Goal: Share content: Share content

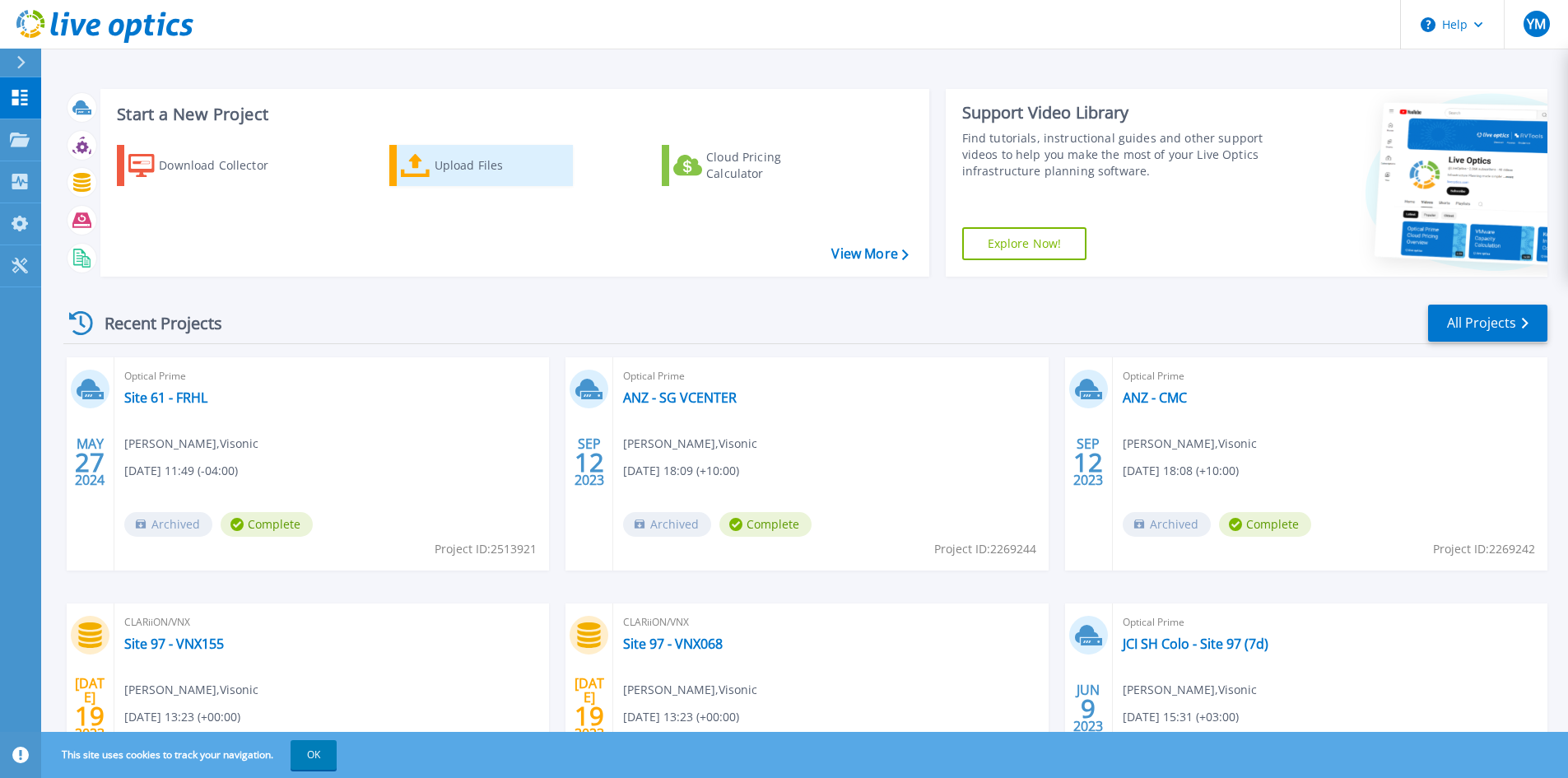
click at [470, 167] on div "Upload Files" at bounding box center [501, 165] width 132 height 33
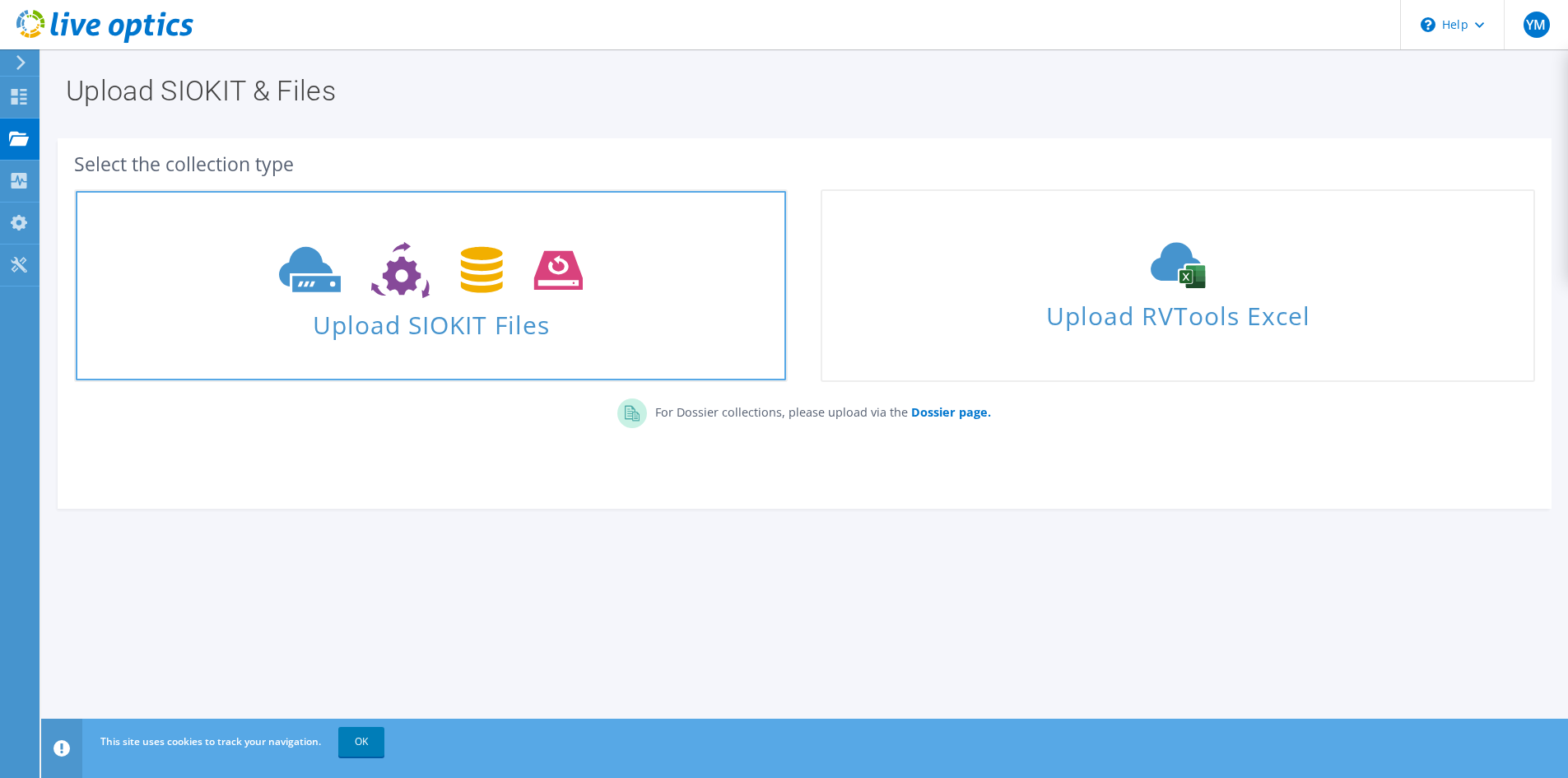
click at [480, 306] on span "Upload SIOKIT Files" at bounding box center [431, 319] width 710 height 35
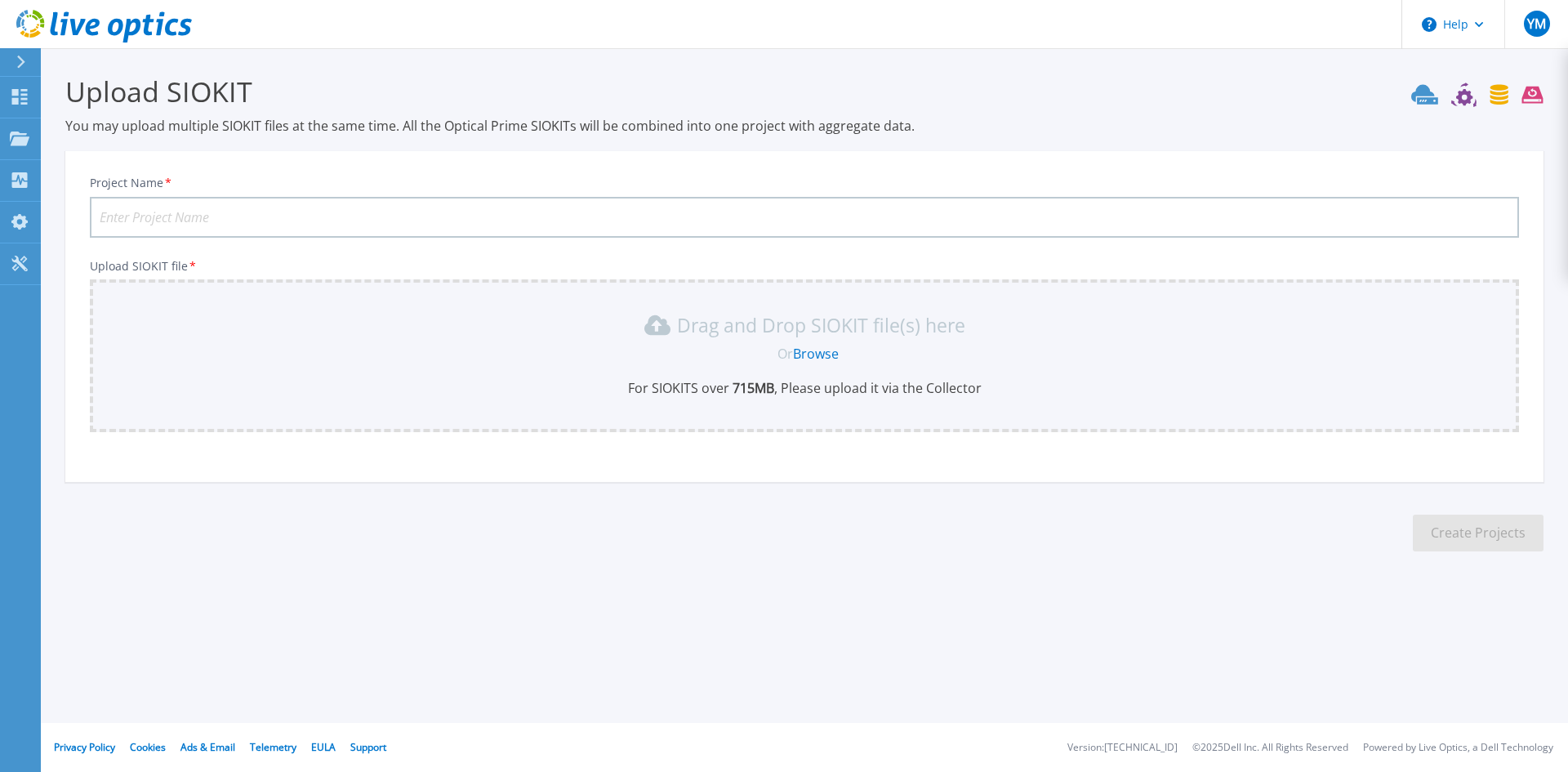
click at [166, 216] on input "Project Name *" at bounding box center [804, 216] width 1430 height 41
type input "Site 2542"
click at [24, 95] on icon at bounding box center [20, 96] width 16 height 16
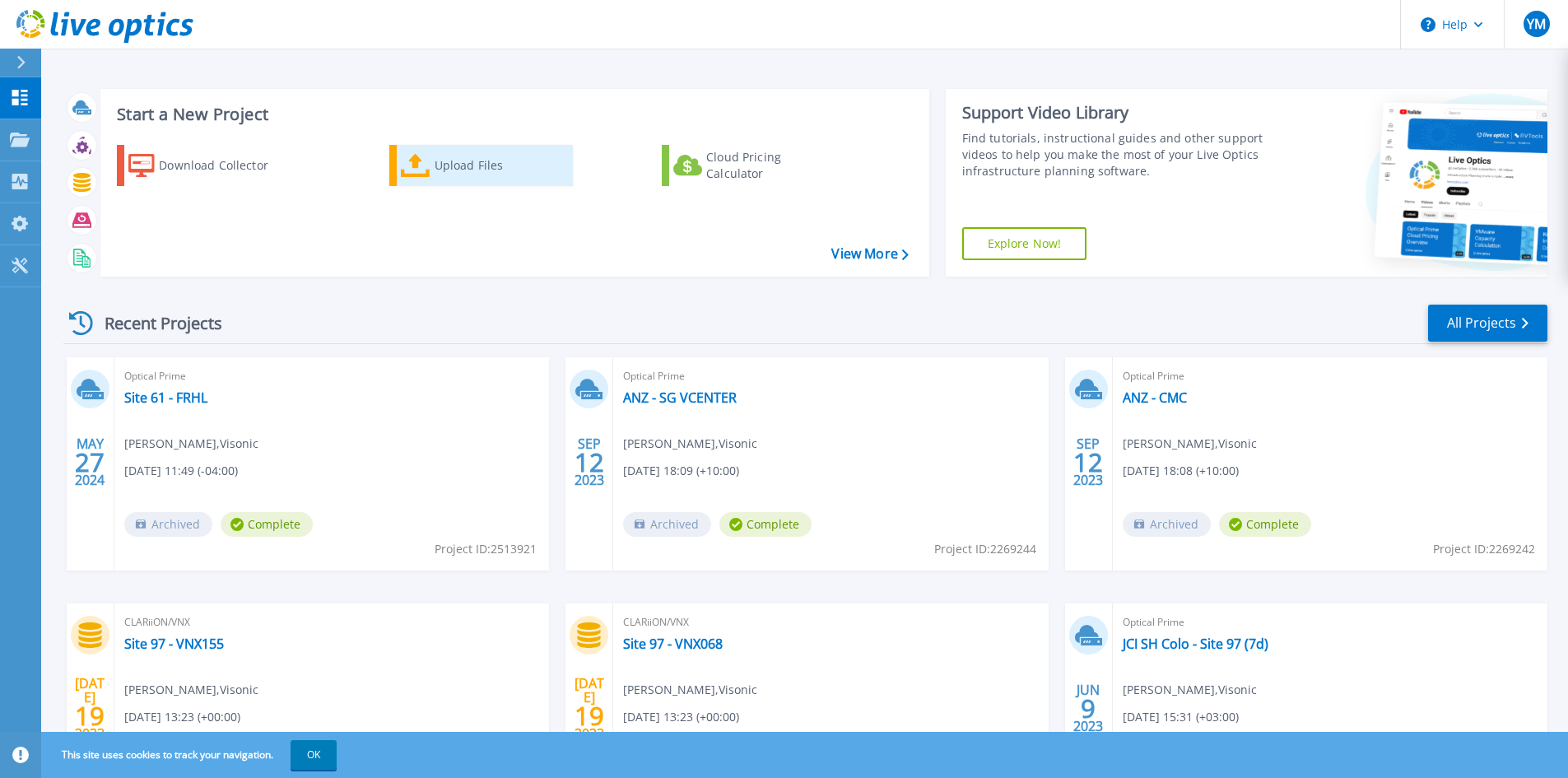
click at [482, 171] on div "Upload Files" at bounding box center [501, 165] width 132 height 33
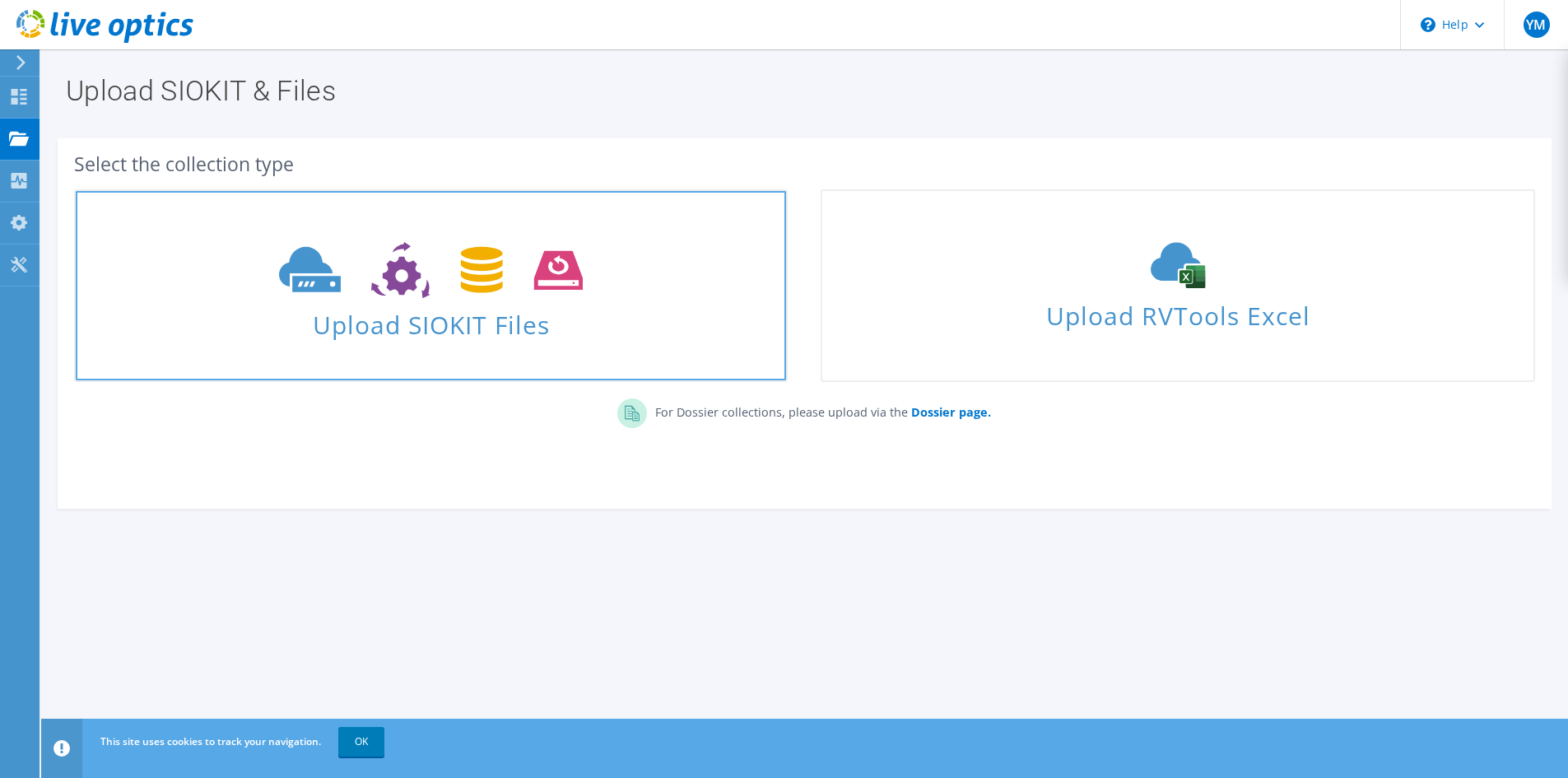
click at [396, 247] on use at bounding box center [430, 271] width 303 height 57
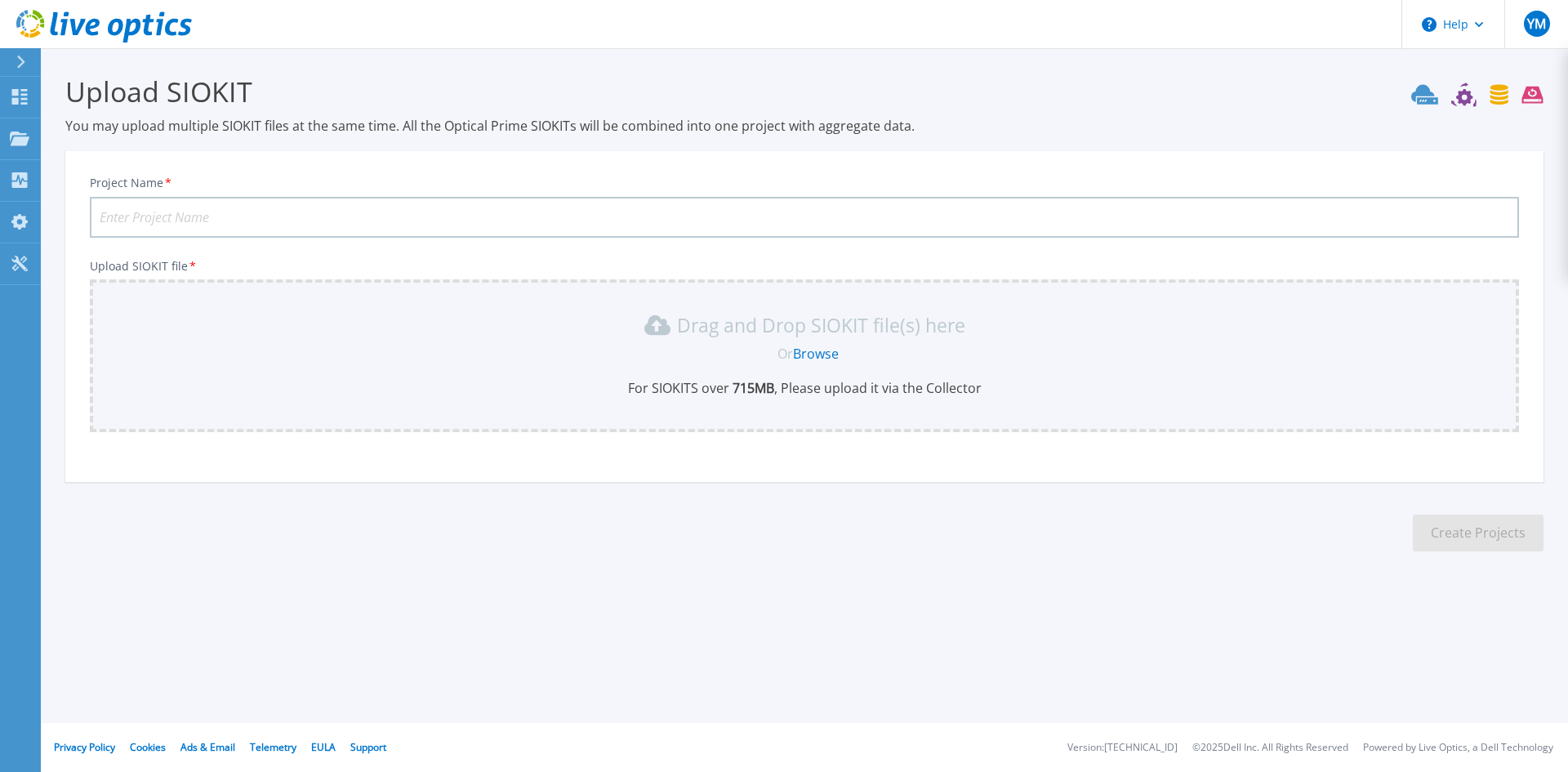
click at [169, 213] on input "Project Name *" at bounding box center [804, 216] width 1430 height 41
type input "Site 2542 - vCenter"
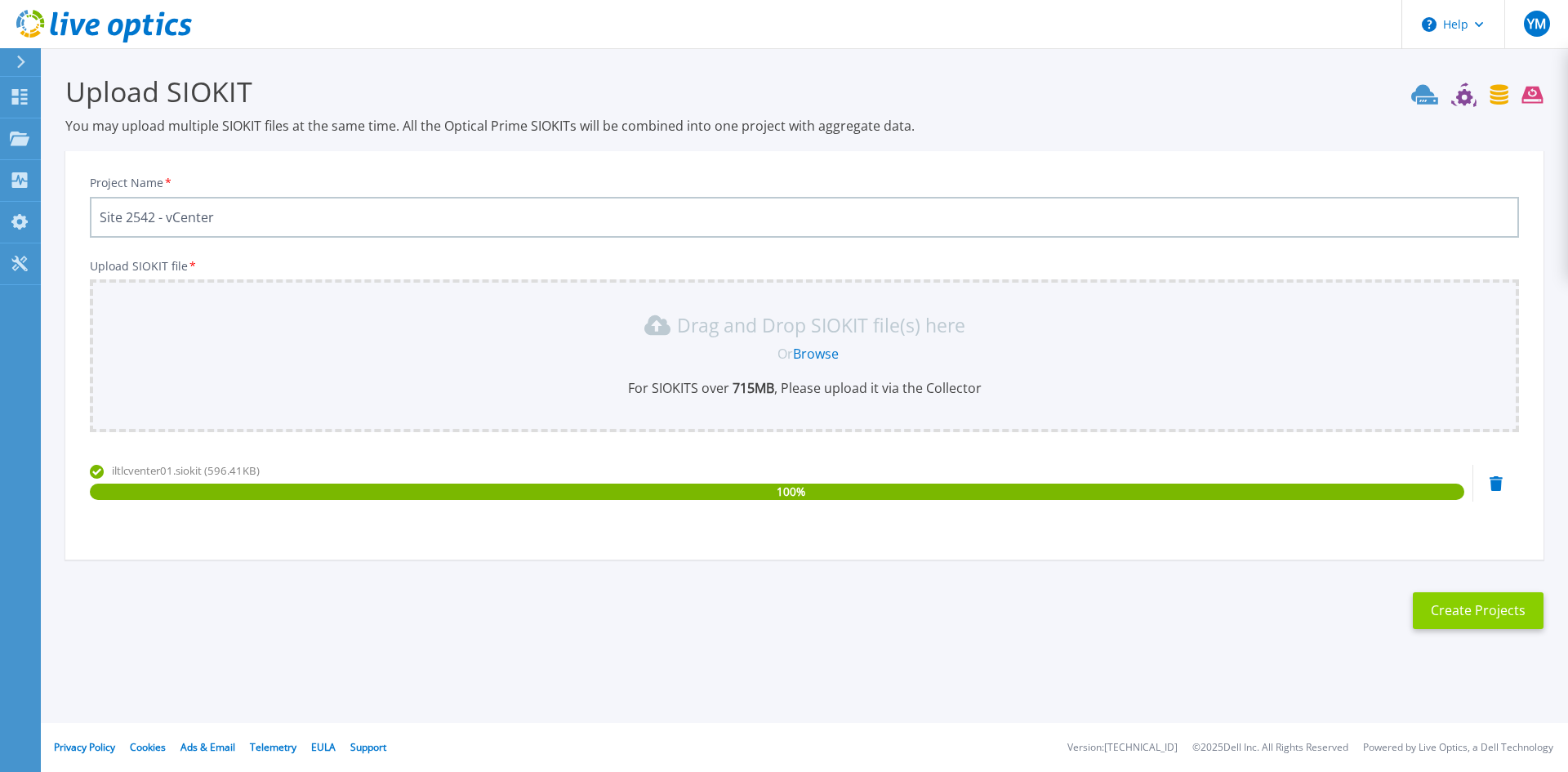
click at [1491, 609] on button "Create Projects" at bounding box center [1478, 610] width 131 height 36
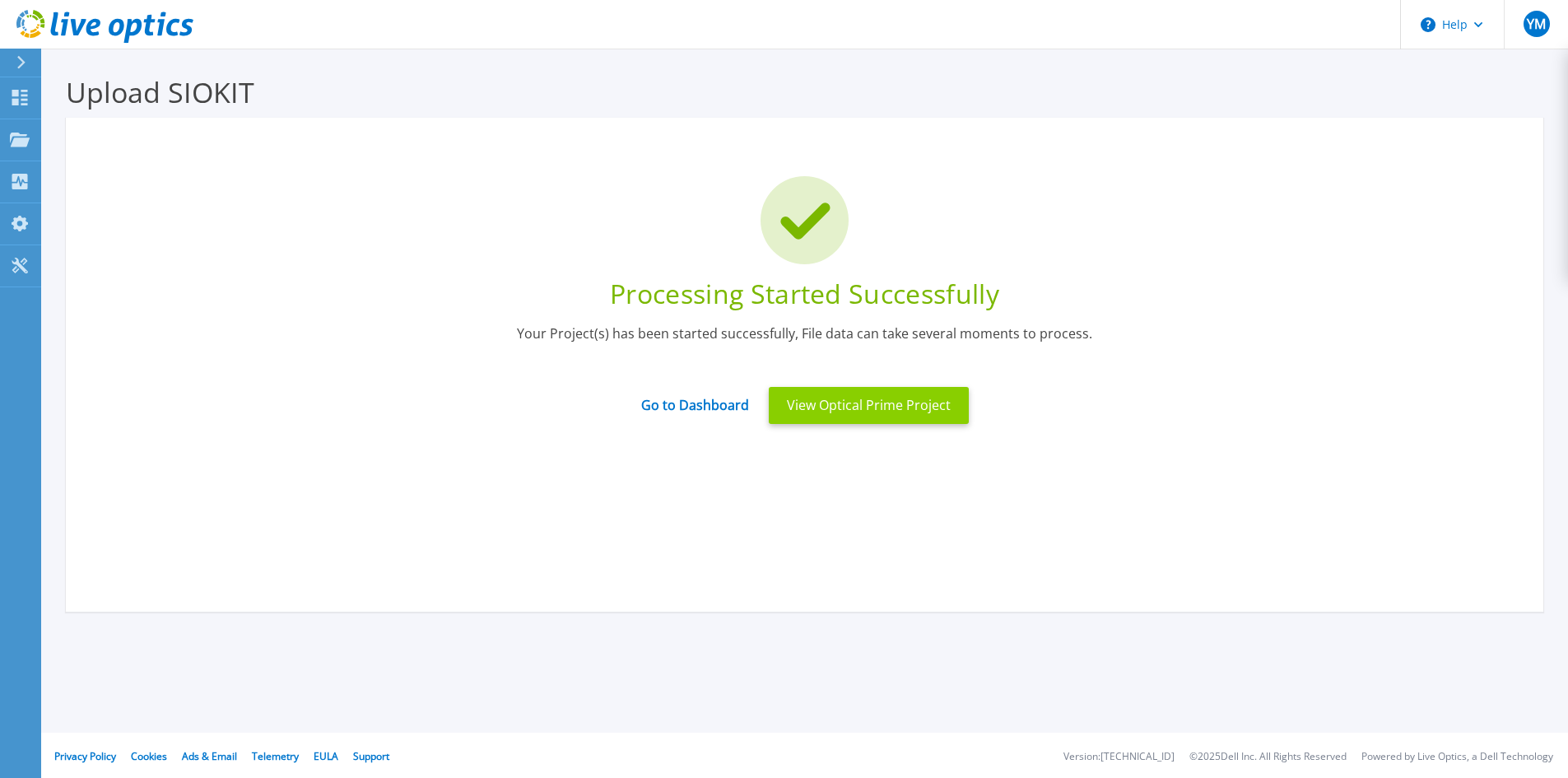
click at [909, 412] on button "View Optical Prime Project" at bounding box center [868, 405] width 200 height 37
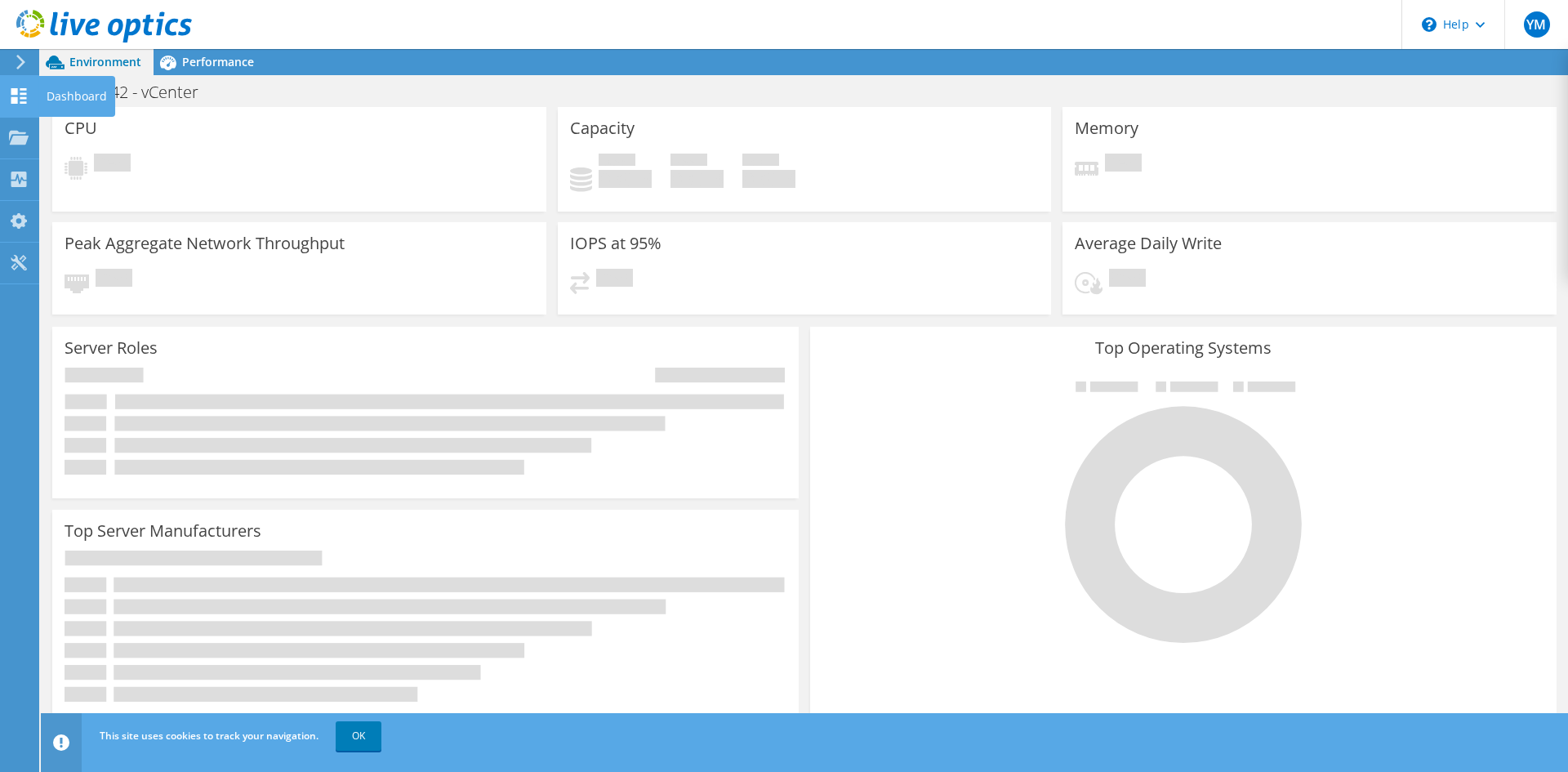
click at [90, 100] on div "Dashboard" at bounding box center [76, 96] width 77 height 41
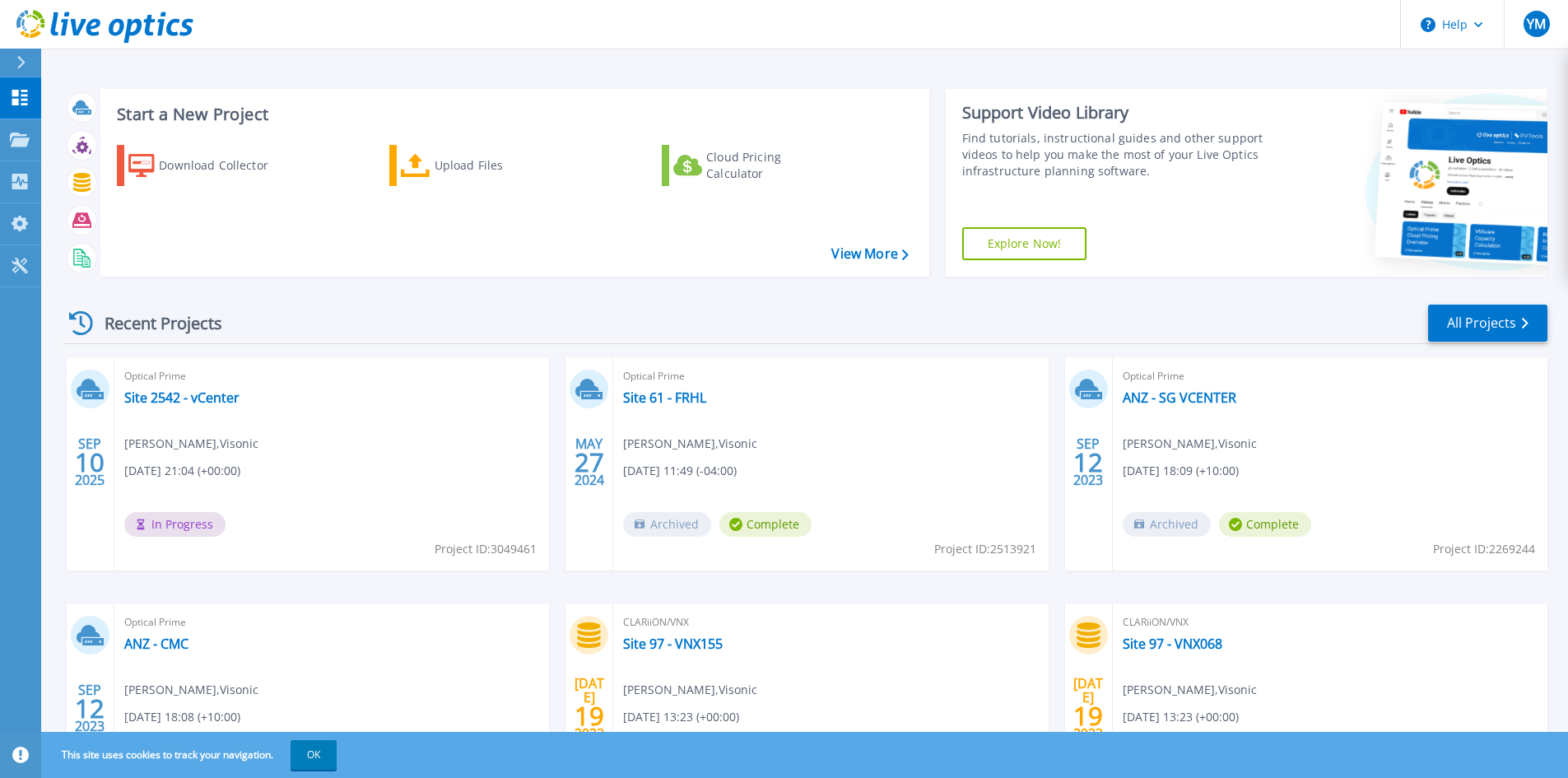
click at [81, 322] on icon at bounding box center [81, 323] width 24 height 24
click at [208, 400] on link "Site 2542 - vCenter" at bounding box center [182, 398] width 115 height 17
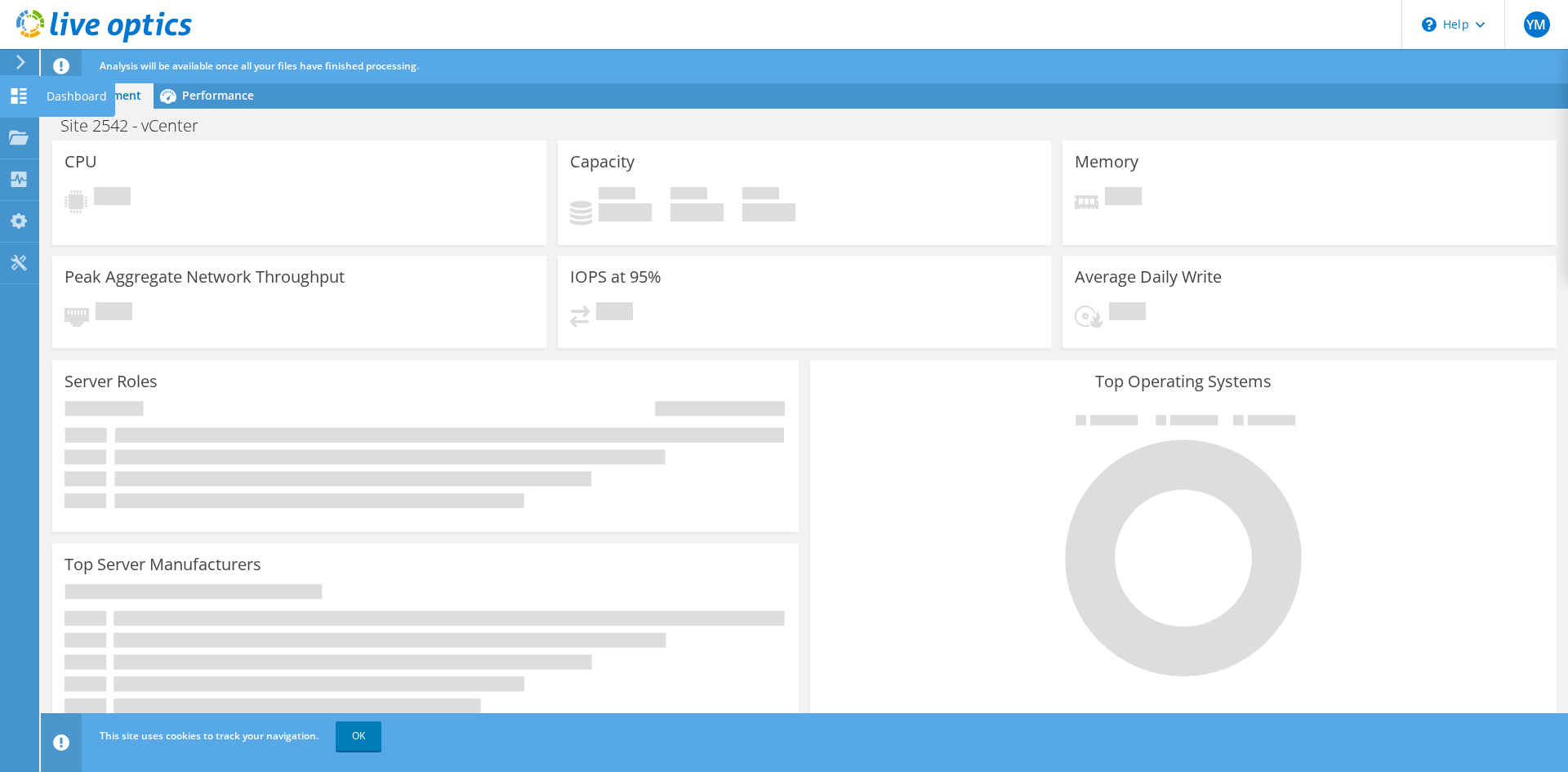
click at [19, 97] on icon at bounding box center [19, 95] width 20 height 16
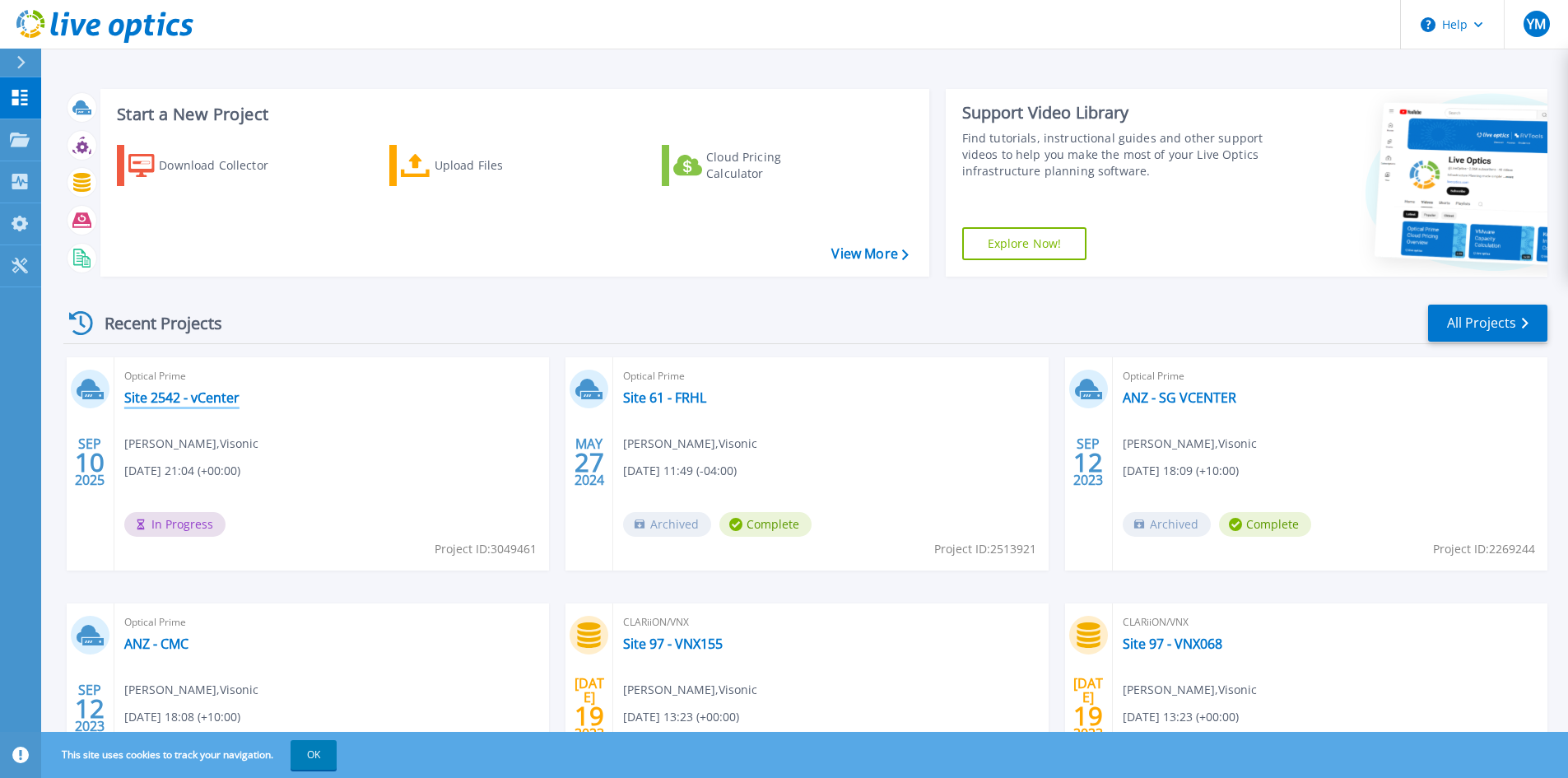
click at [189, 395] on link "Site 2542 - vCenter" at bounding box center [182, 398] width 115 height 17
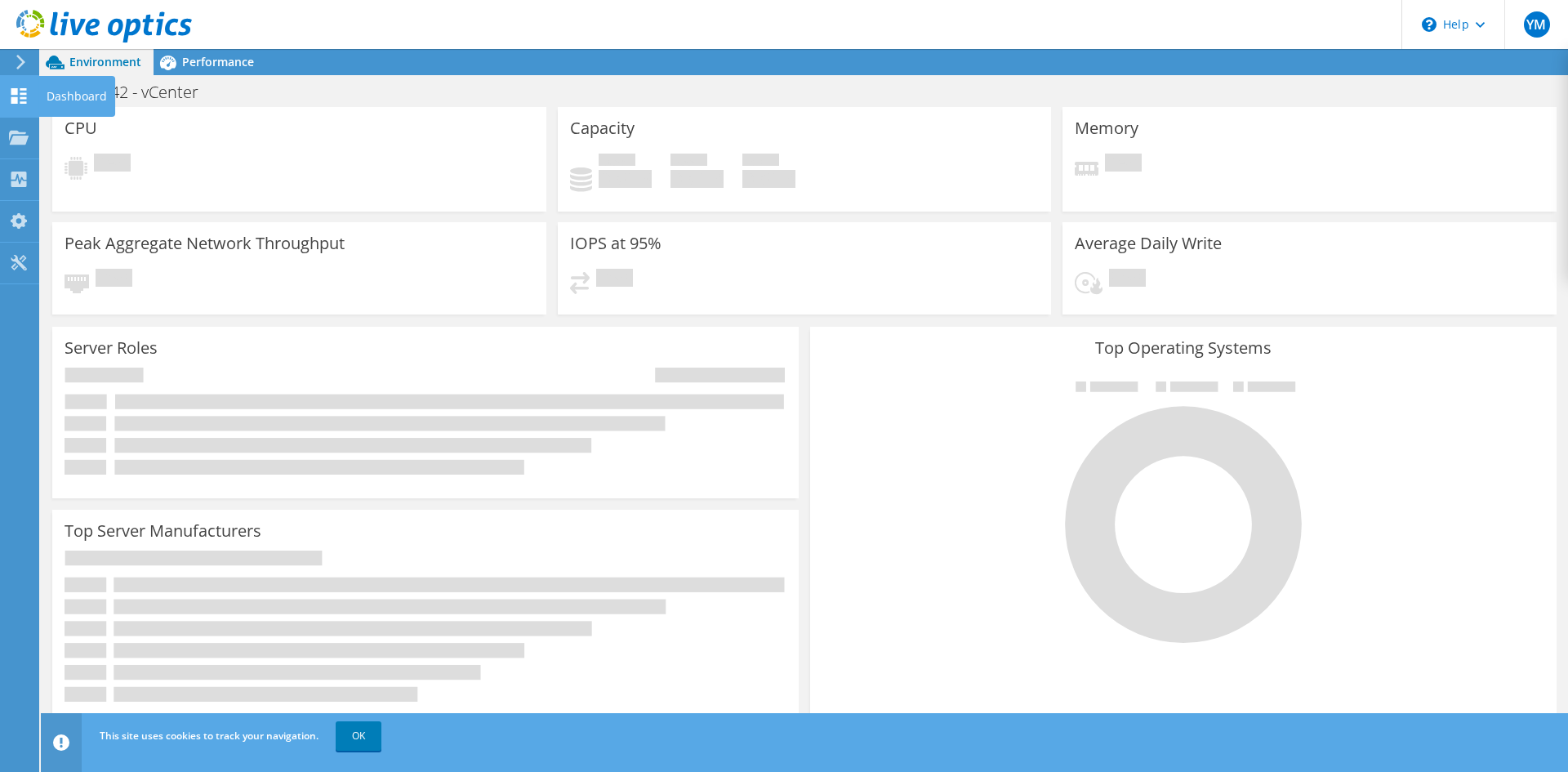
click at [17, 90] on use at bounding box center [19, 95] width 16 height 16
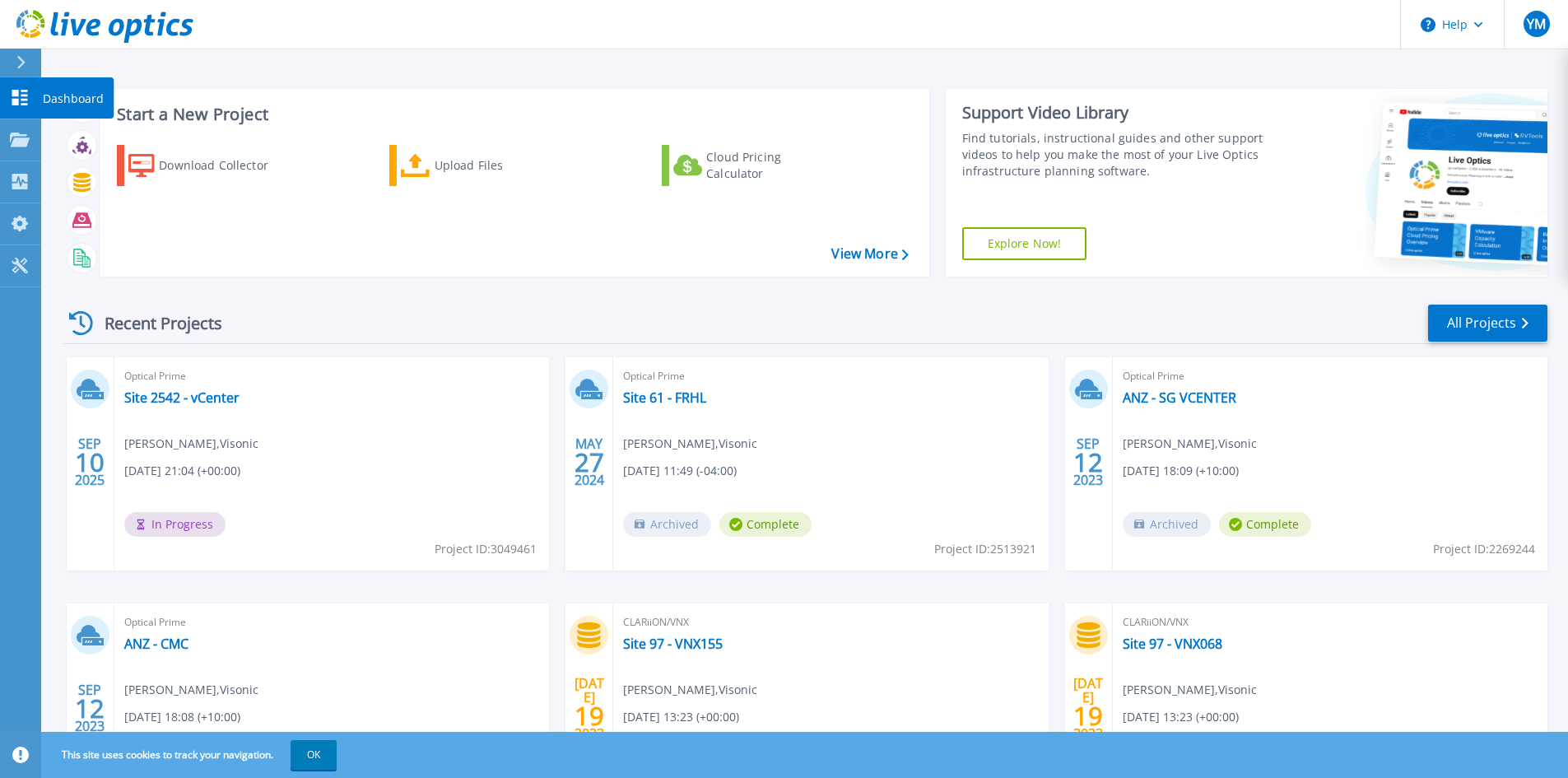
click at [59, 94] on p "Dashboard" at bounding box center [73, 99] width 61 height 43
click at [14, 104] on icon at bounding box center [20, 97] width 16 height 16
click at [23, 96] on icon at bounding box center [20, 97] width 16 height 16
click at [182, 397] on link "Site 2542 - vCenter" at bounding box center [182, 398] width 115 height 17
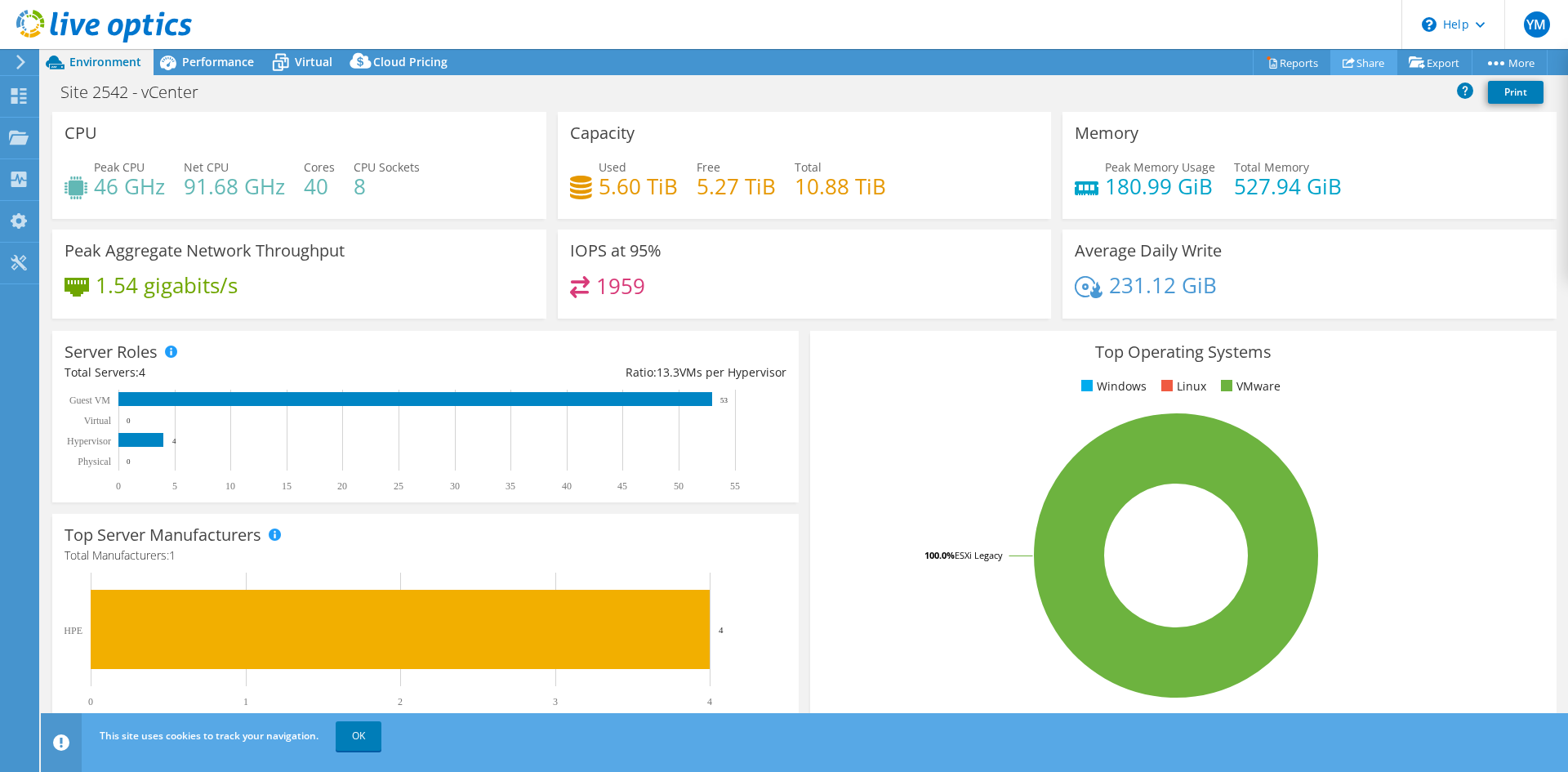
click at [1364, 61] on link "Share" at bounding box center [1363, 62] width 67 height 26
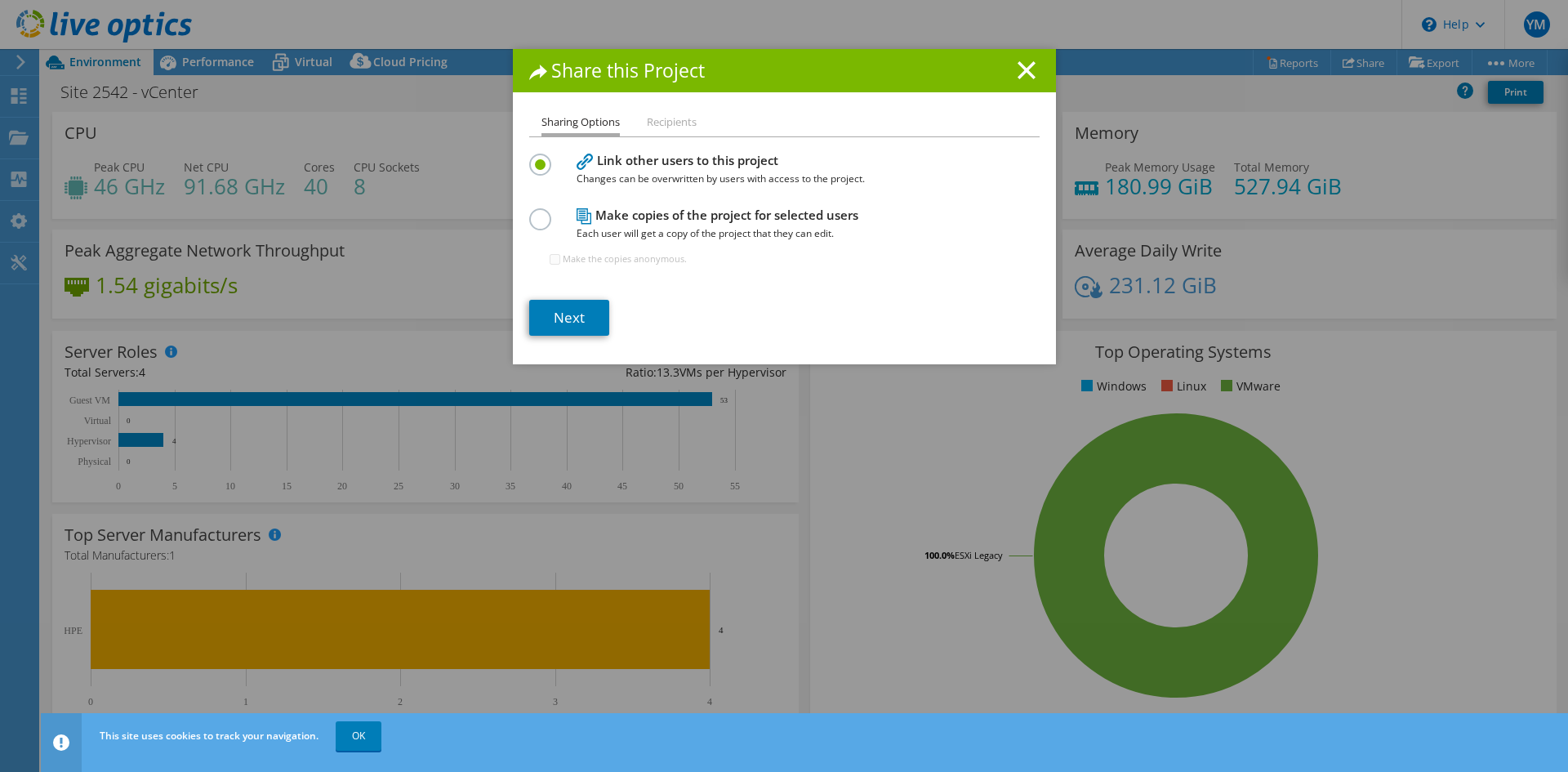
click at [682, 123] on li "Recipients" at bounding box center [672, 123] width 50 height 21
click at [562, 312] on link "Next" at bounding box center [569, 317] width 80 height 36
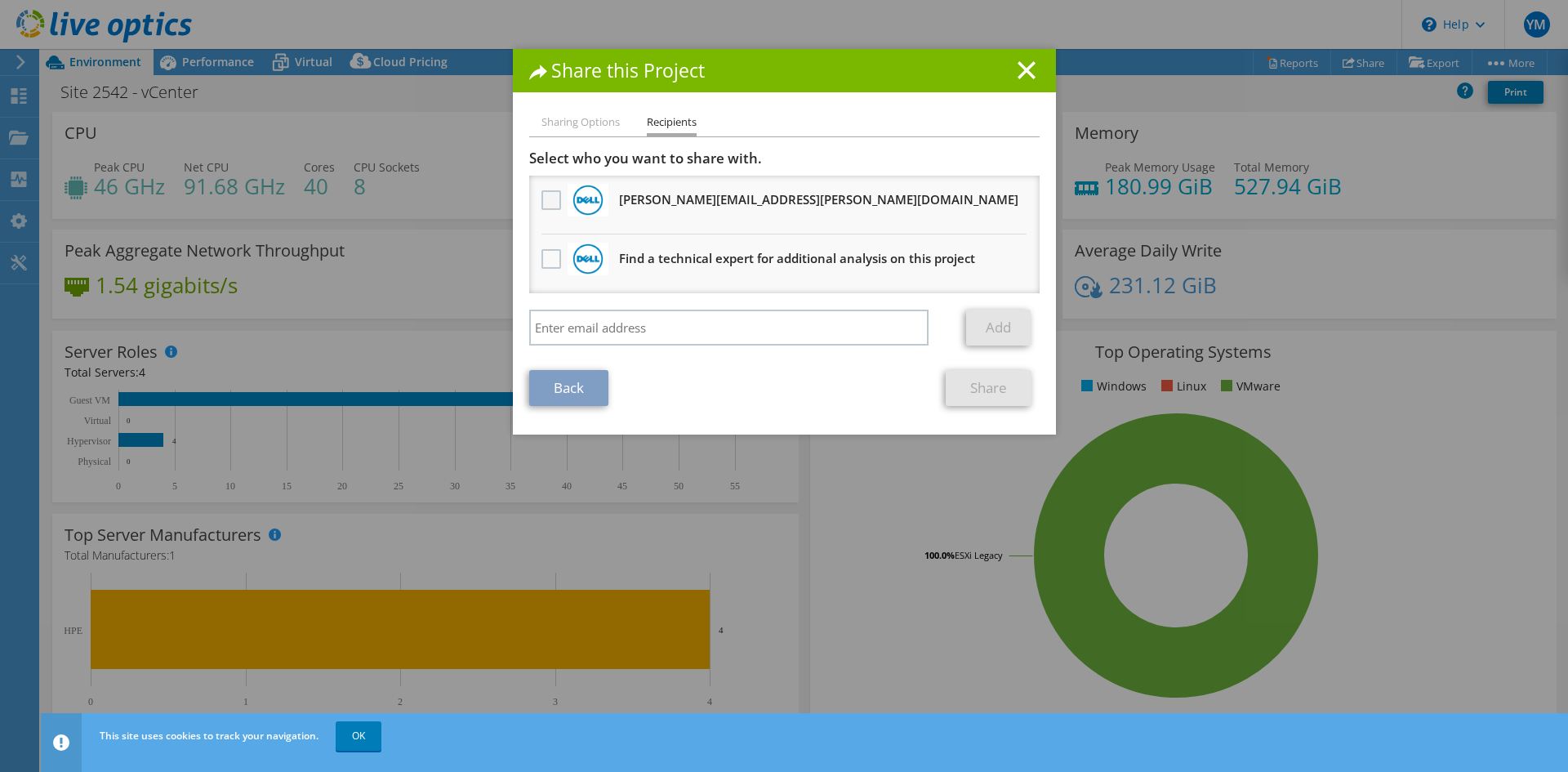
click at [543, 193] on label at bounding box center [553, 200] width 24 height 20
click at [0, 0] on input "checkbox" at bounding box center [0, 0] width 0 height 0
click at [1004, 389] on link "Share" at bounding box center [988, 387] width 85 height 36
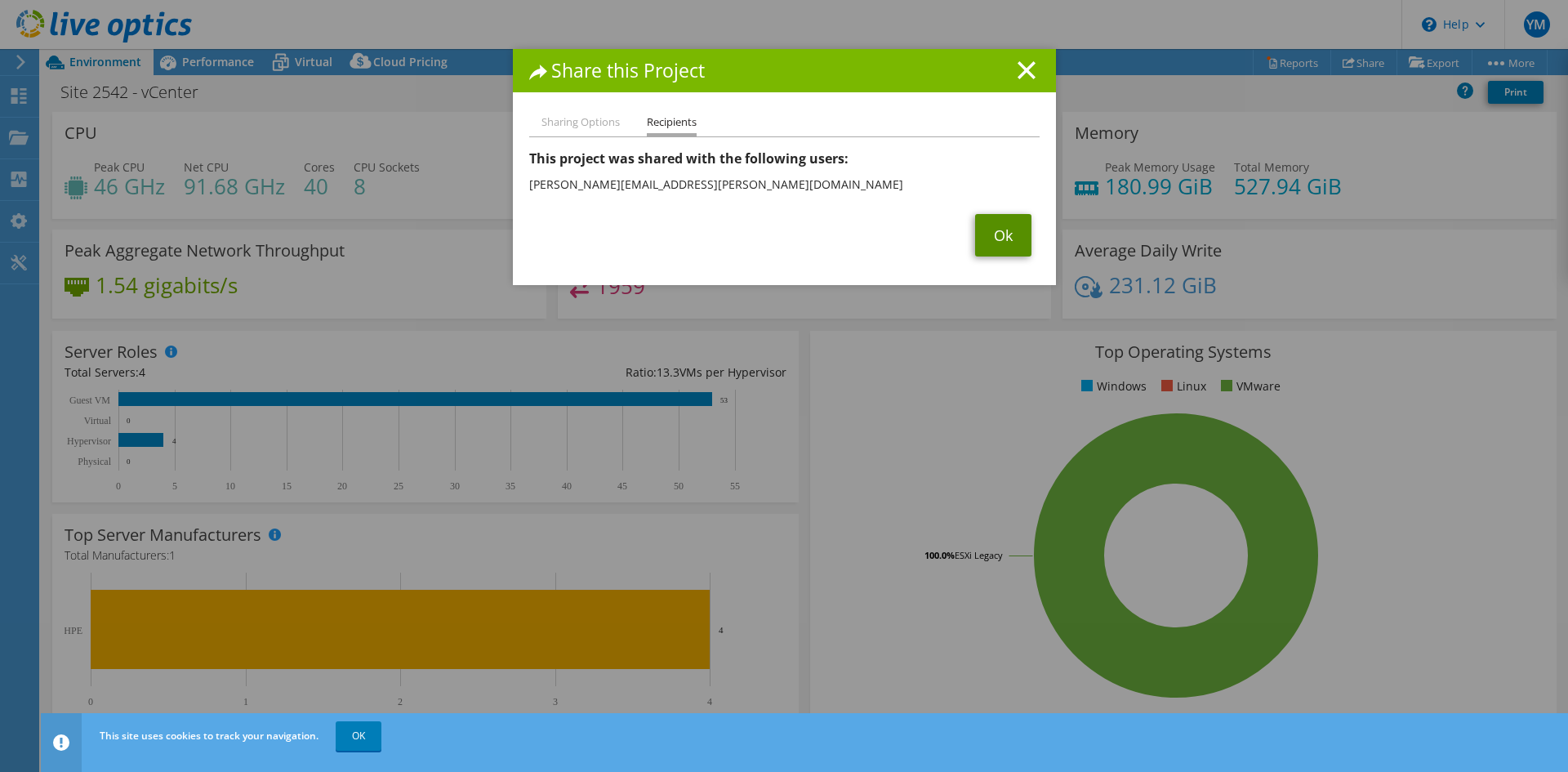
click at [997, 234] on link "Ok" at bounding box center [1003, 235] width 56 height 42
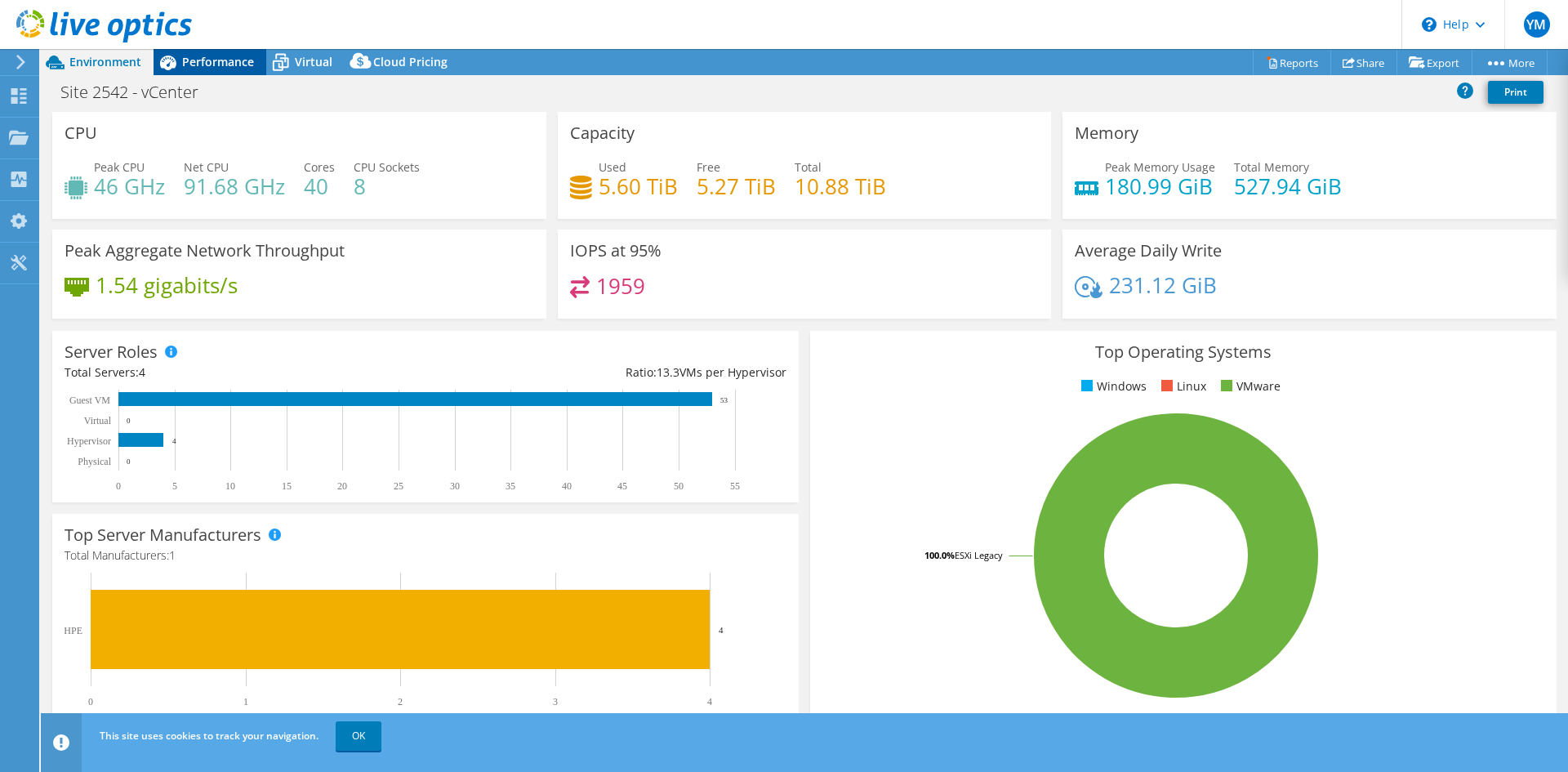
click at [220, 56] on span "Performance" at bounding box center [218, 61] width 72 height 16
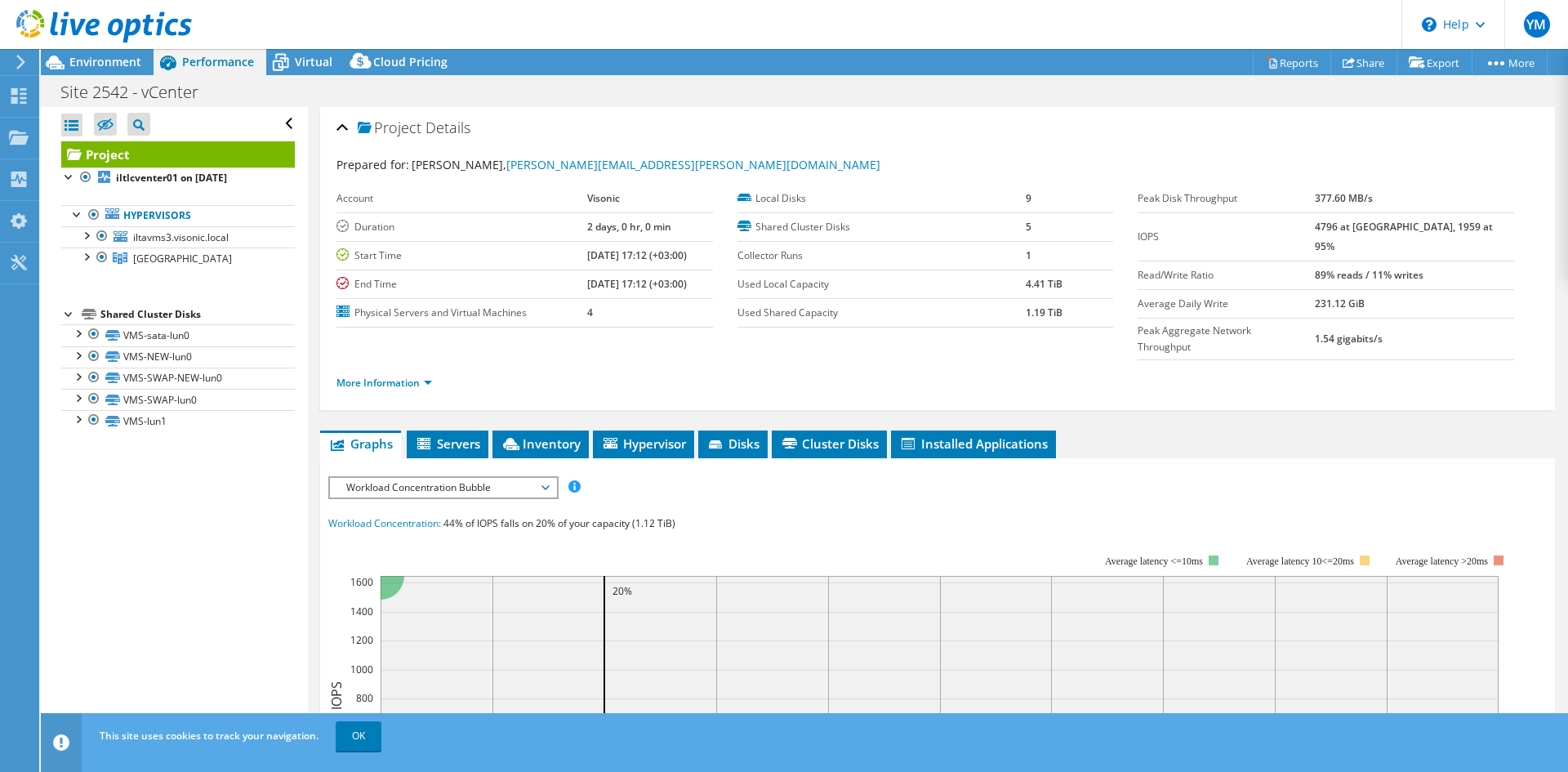
scroll to position [163, 0]
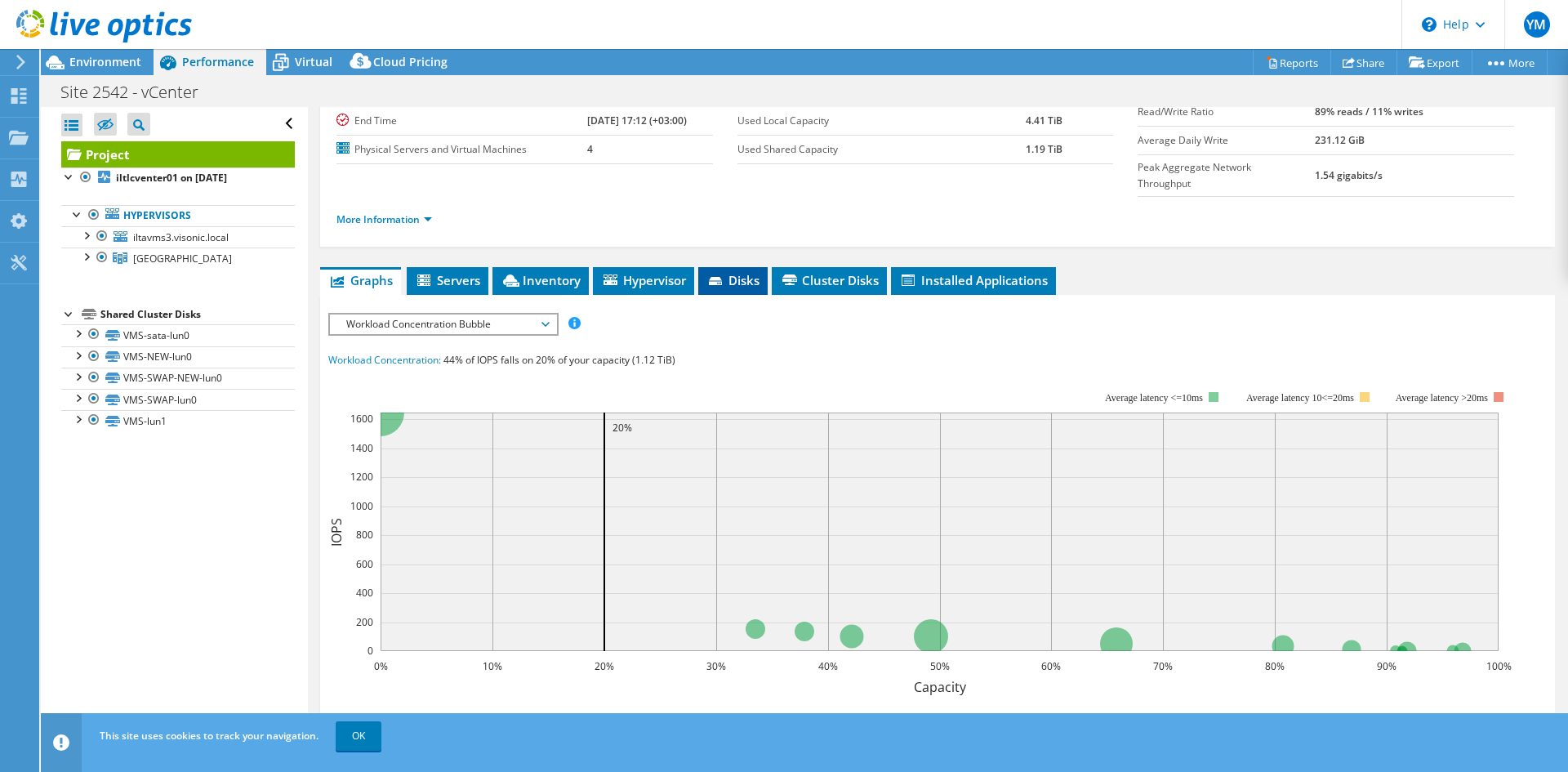
click at [733, 272] on span "Disks" at bounding box center [733, 280] width 53 height 17
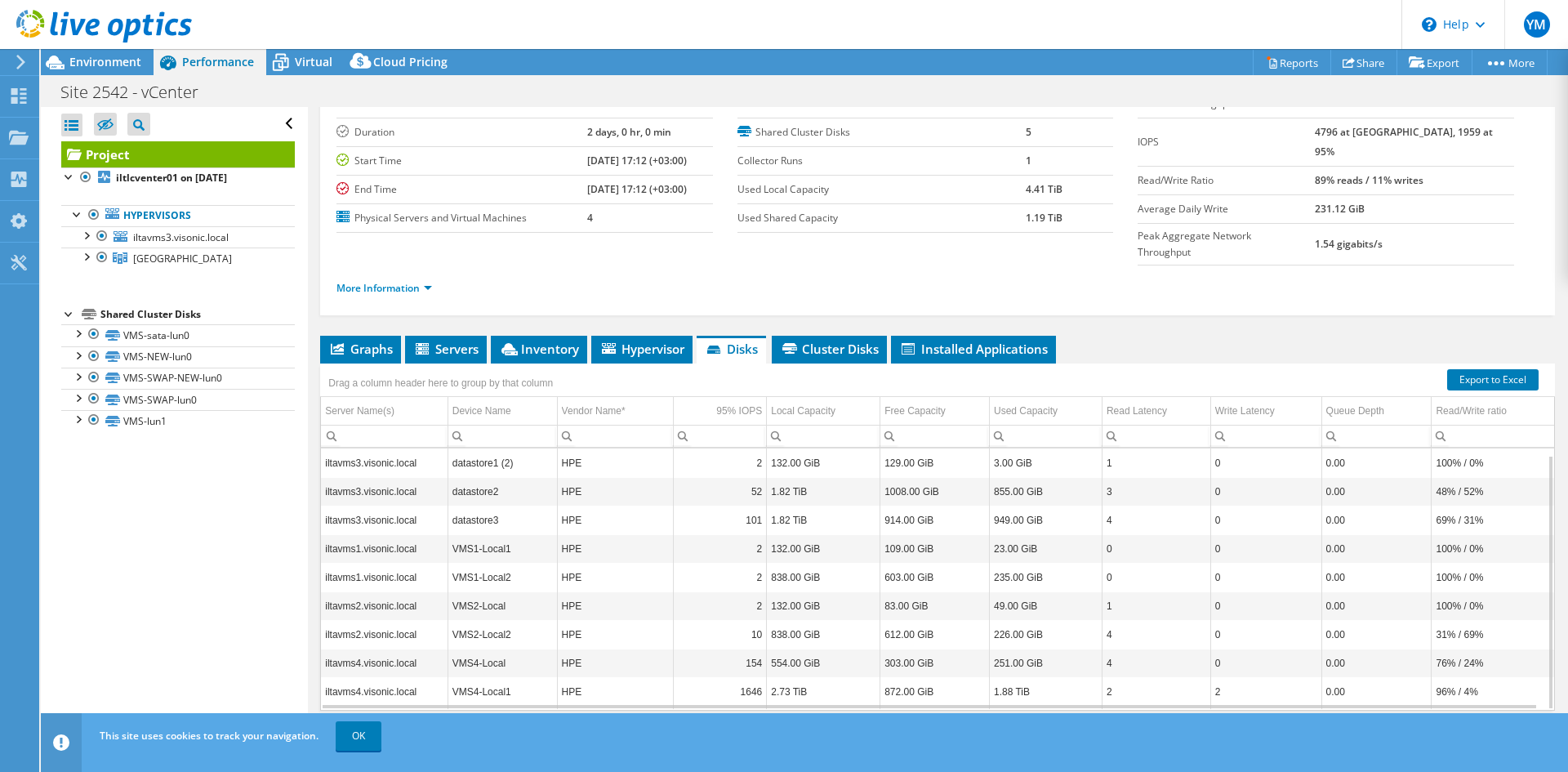
scroll to position [7, 0]
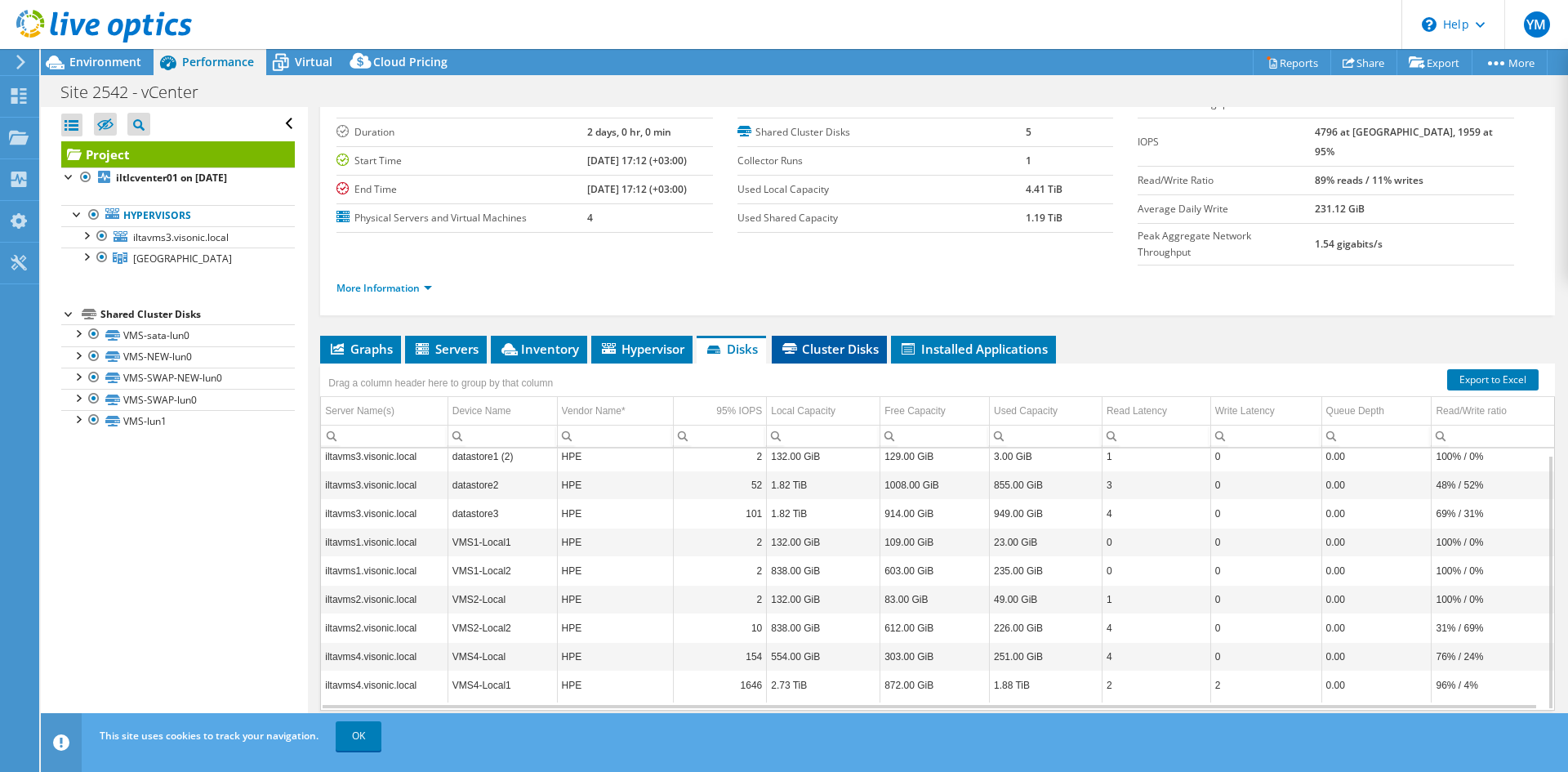
click at [870, 341] on span "Cluster Disks" at bounding box center [829, 349] width 99 height 17
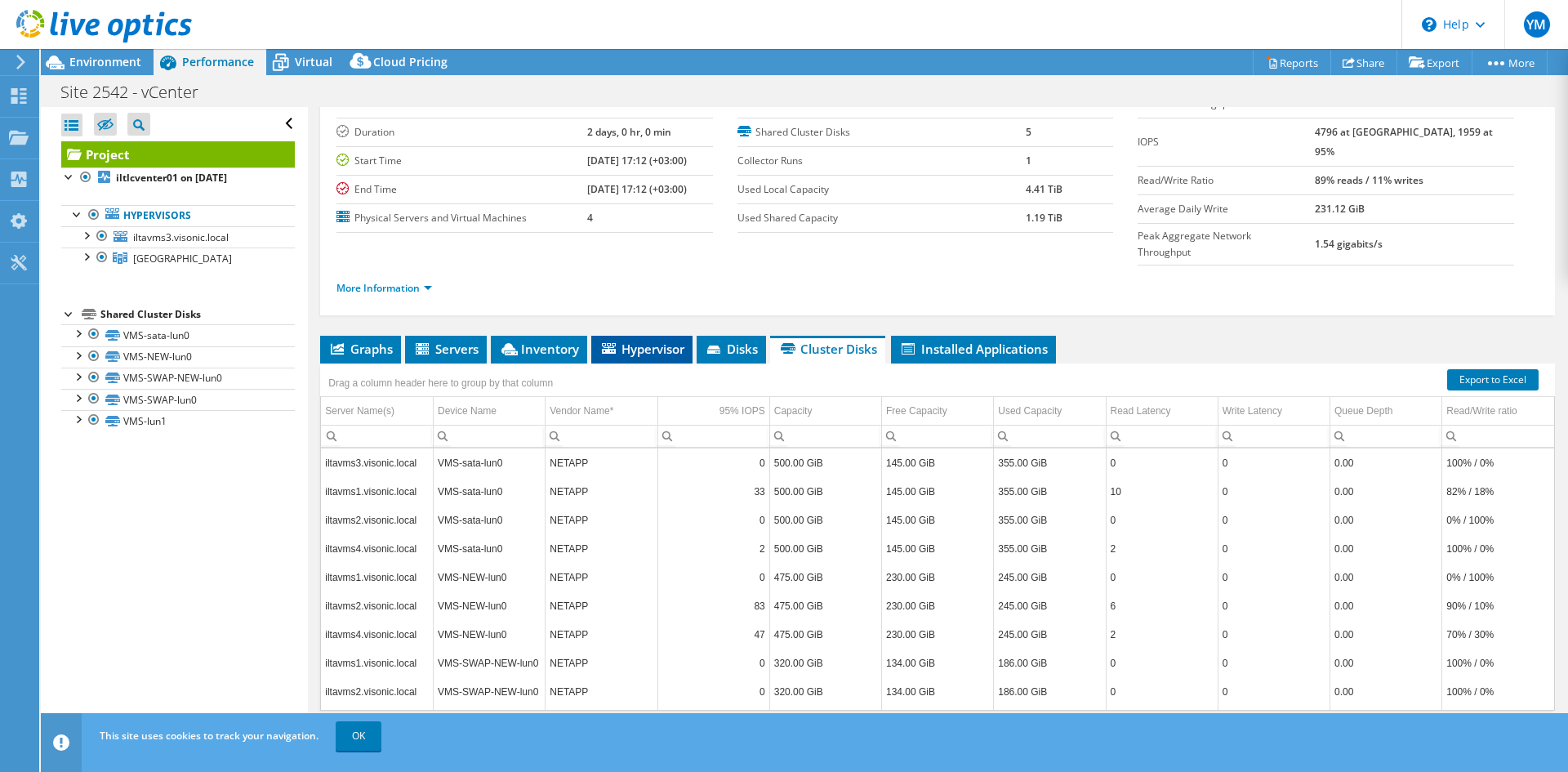
click at [663, 341] on span "Hypervisor" at bounding box center [642, 349] width 85 height 17
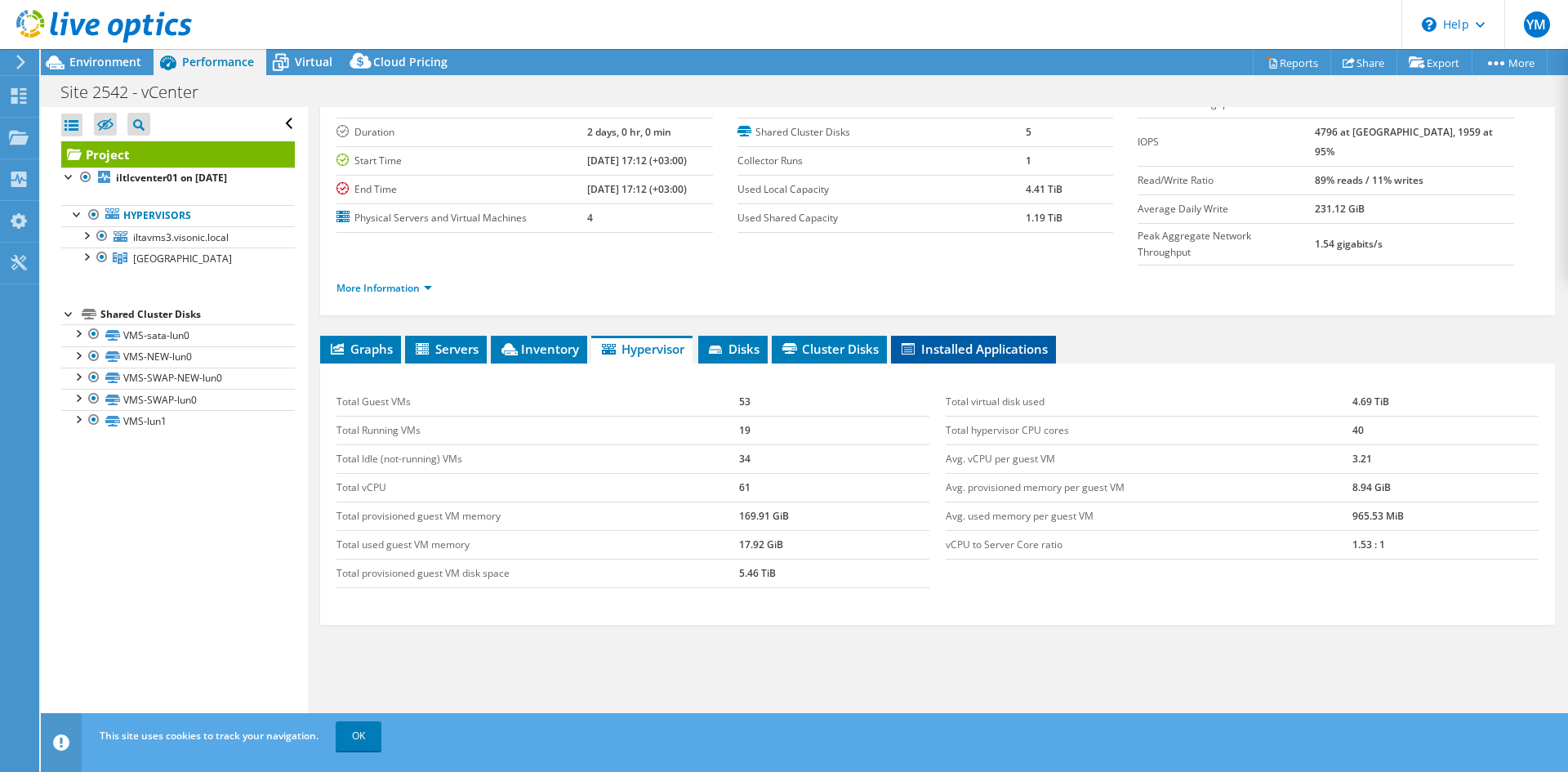
click at [956, 341] on span "Installed Applications" at bounding box center [973, 349] width 148 height 17
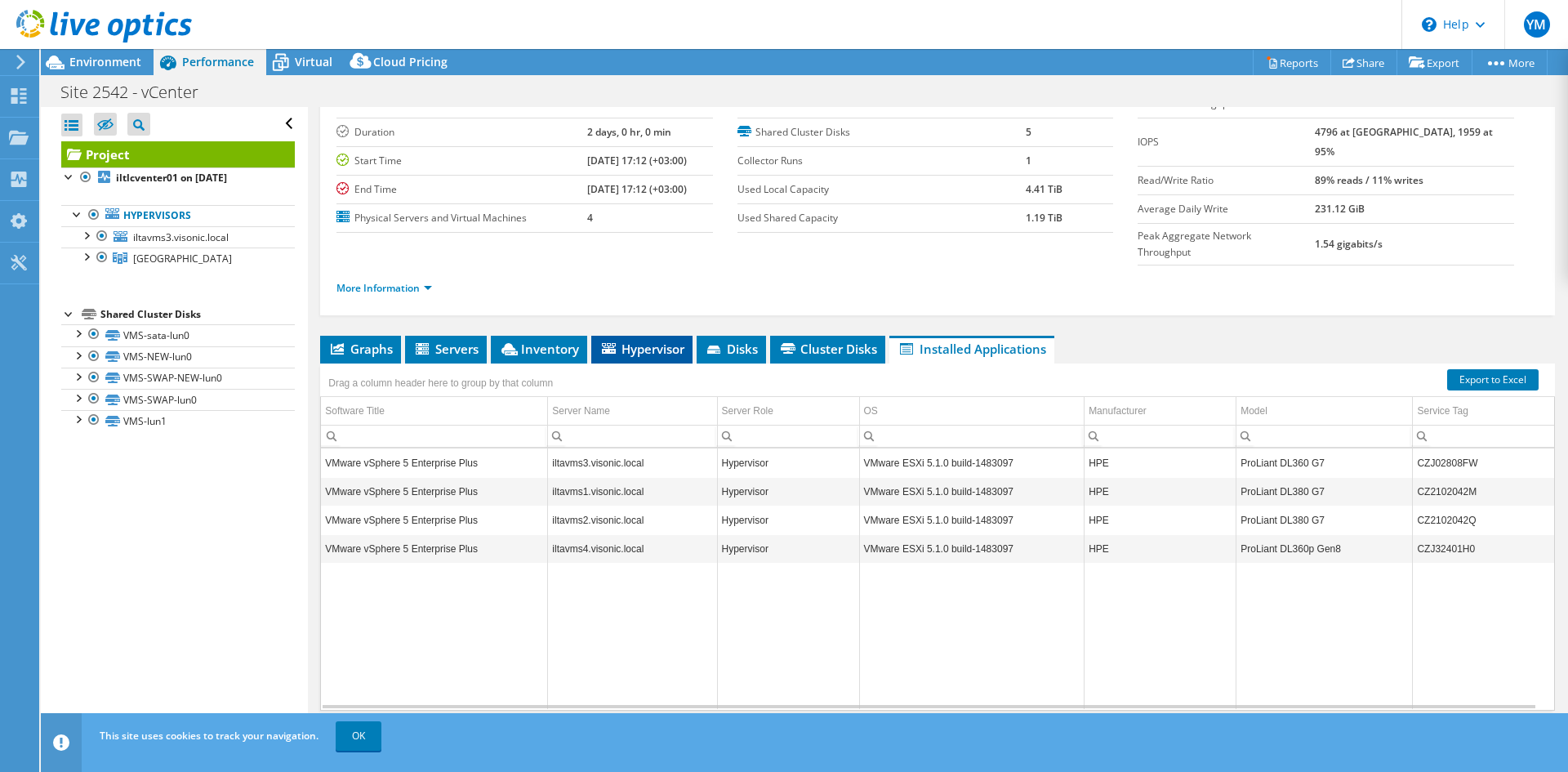
click at [654, 341] on span "Hypervisor" at bounding box center [642, 349] width 85 height 17
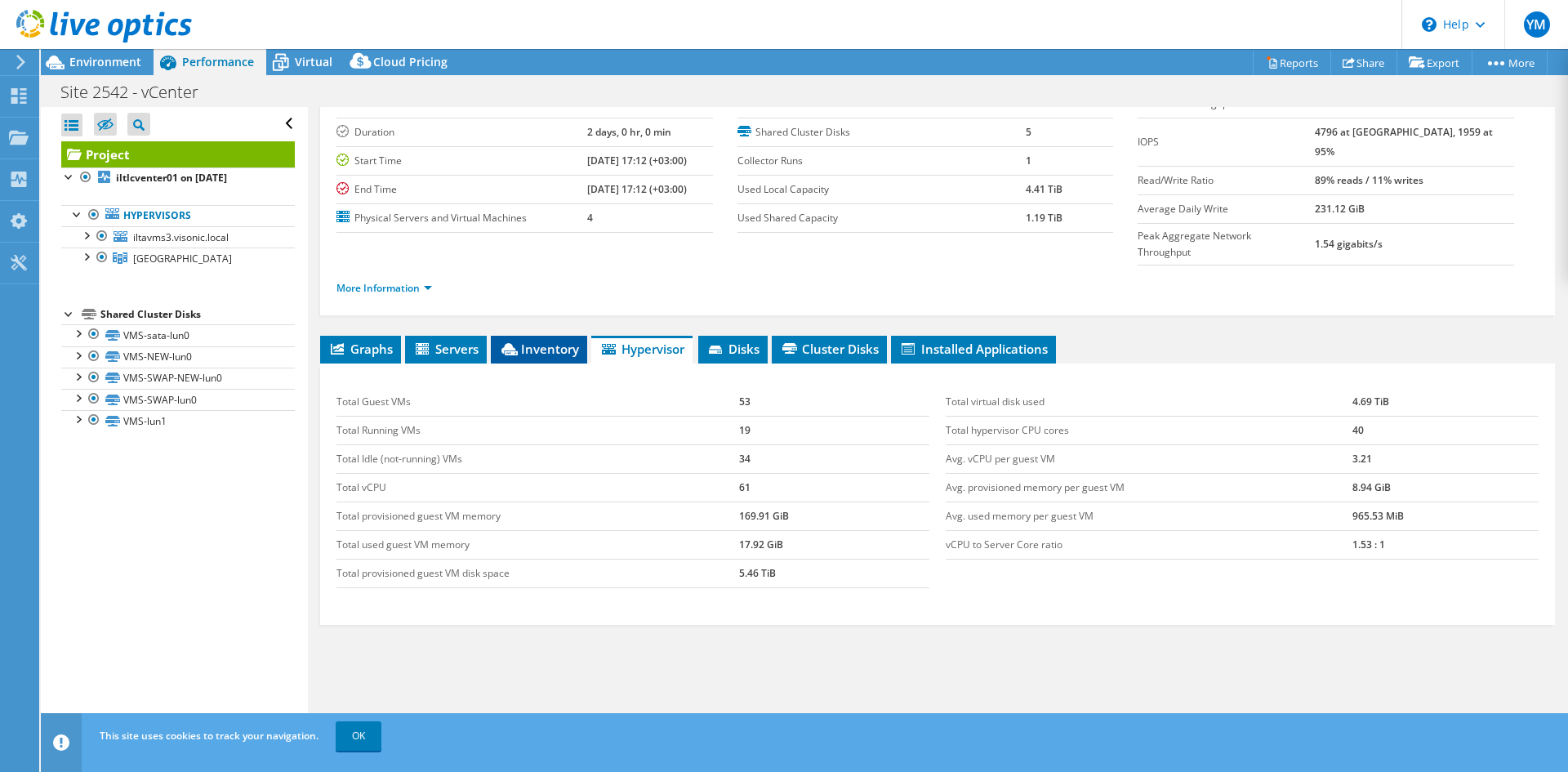
click at [541, 341] on span "Inventory" at bounding box center [539, 349] width 80 height 17
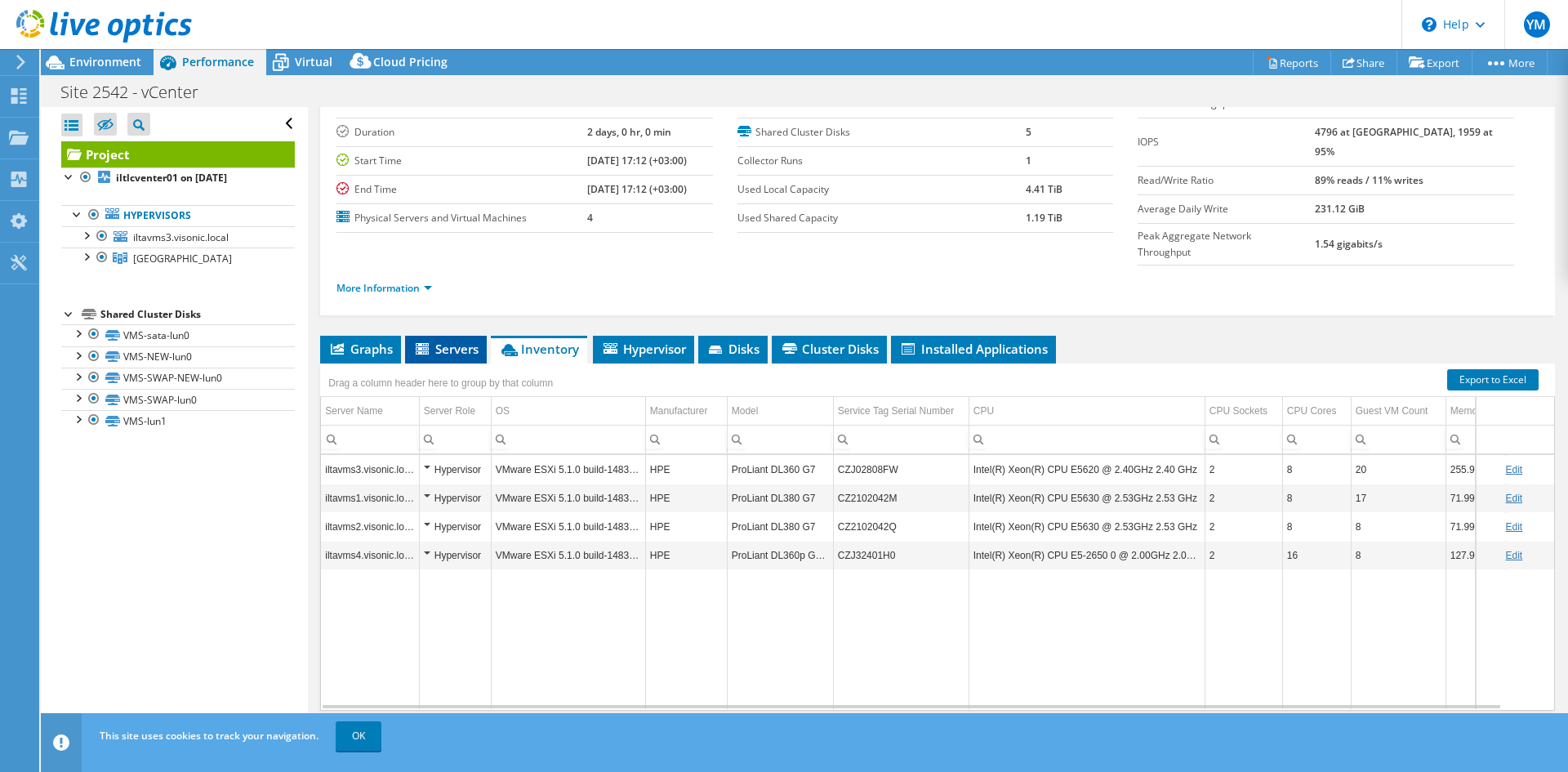
click at [445, 341] on span "Servers" at bounding box center [445, 349] width 66 height 17
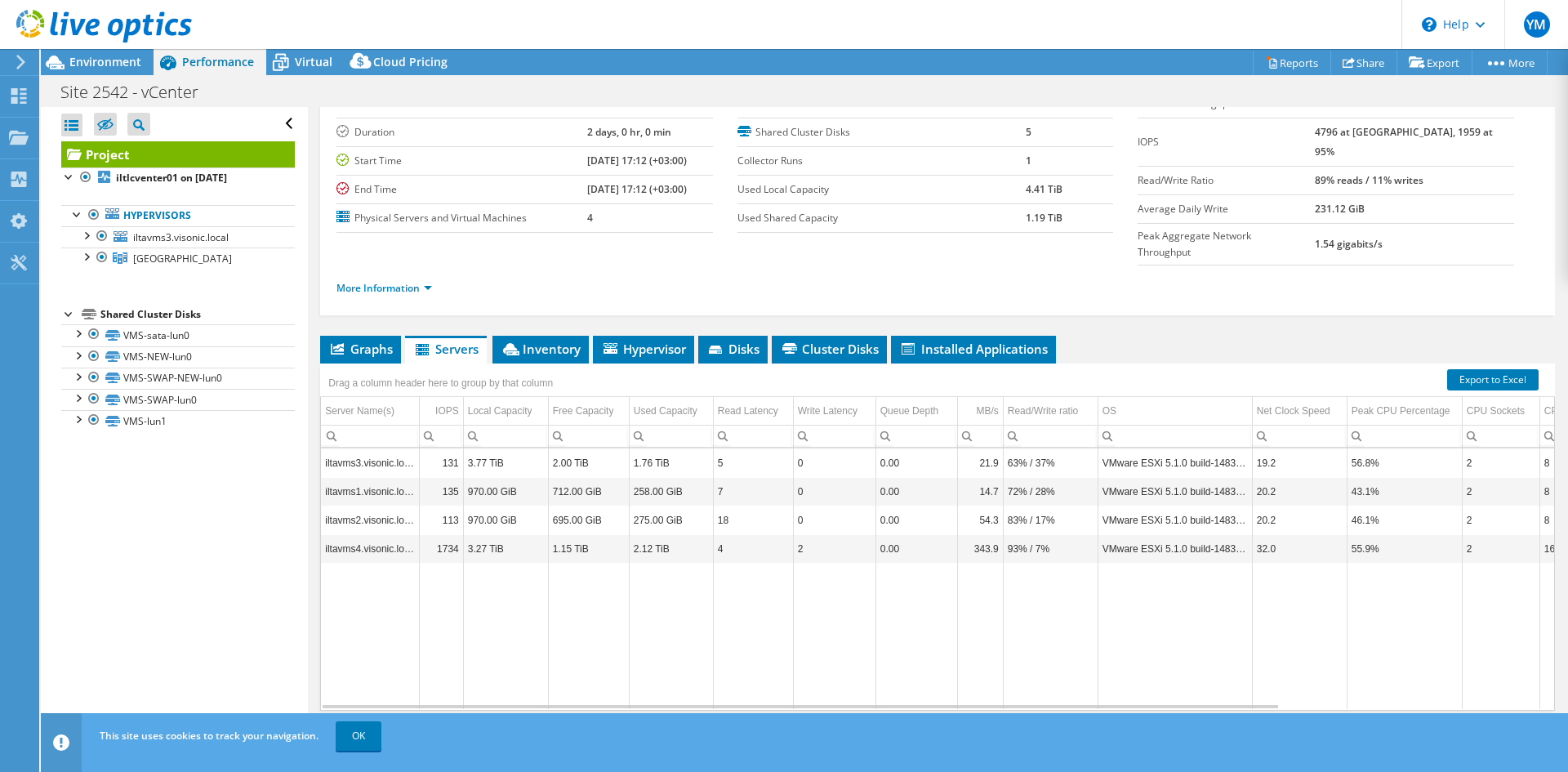
scroll to position [0, 0]
